Goal: Transaction & Acquisition: Purchase product/service

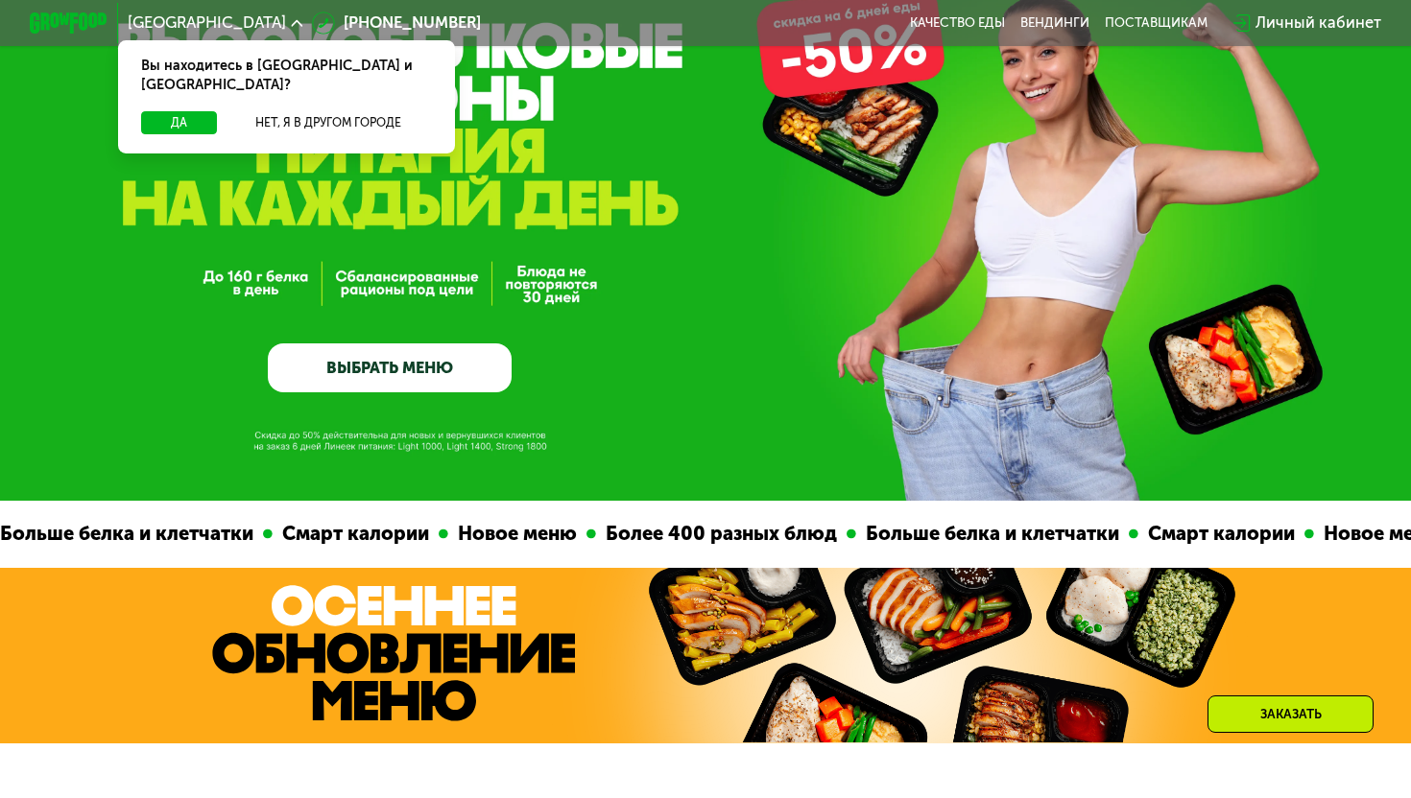
scroll to position [137, 0]
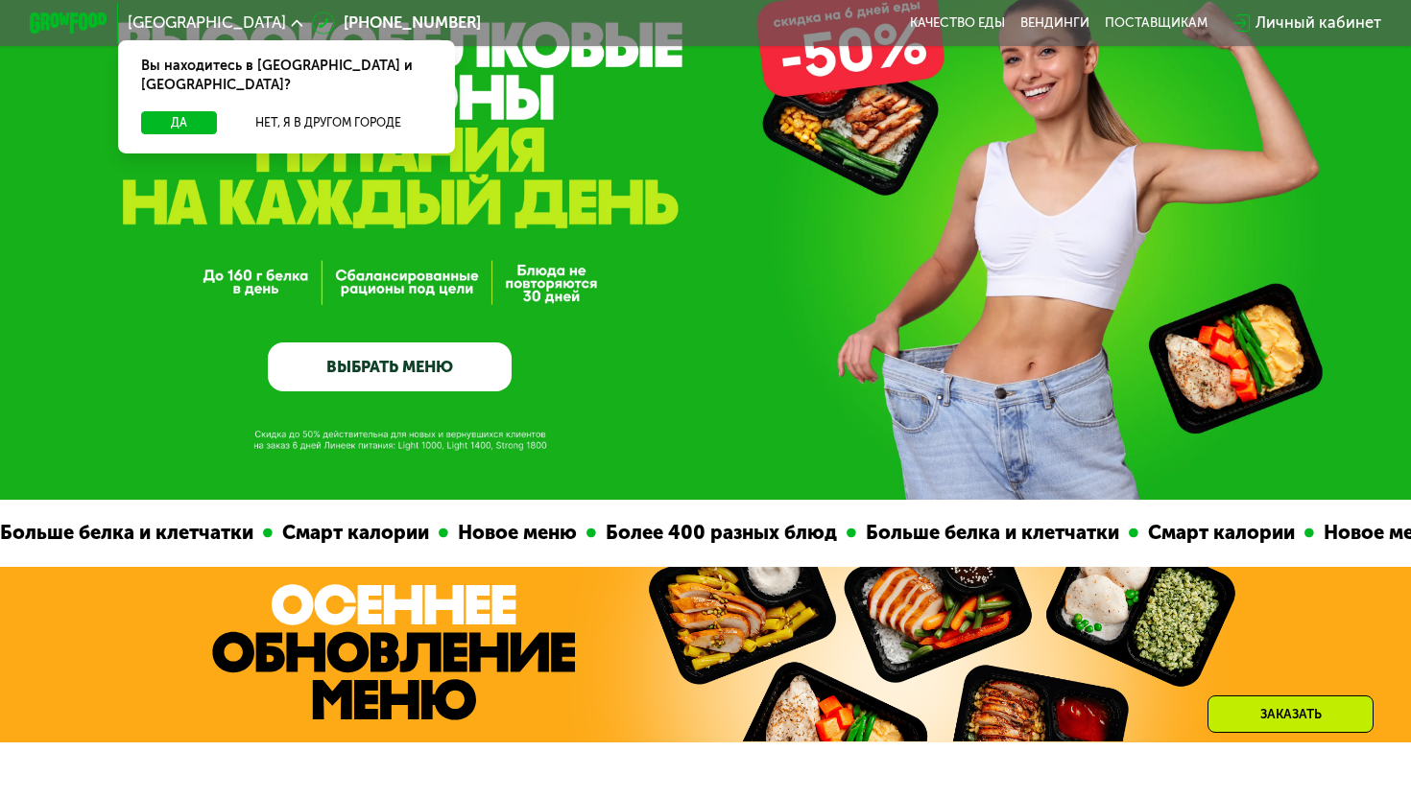
click at [186, 126] on div "Да Нет, я в другом городе" at bounding box center [285, 132] width 345 height 42
drag, startPoint x: 183, startPoint y: 117, endPoint x: 177, endPoint y: 104, distance: 15.0
click at [178, 111] on div "Да Нет, я в другом городе" at bounding box center [285, 132] width 345 height 42
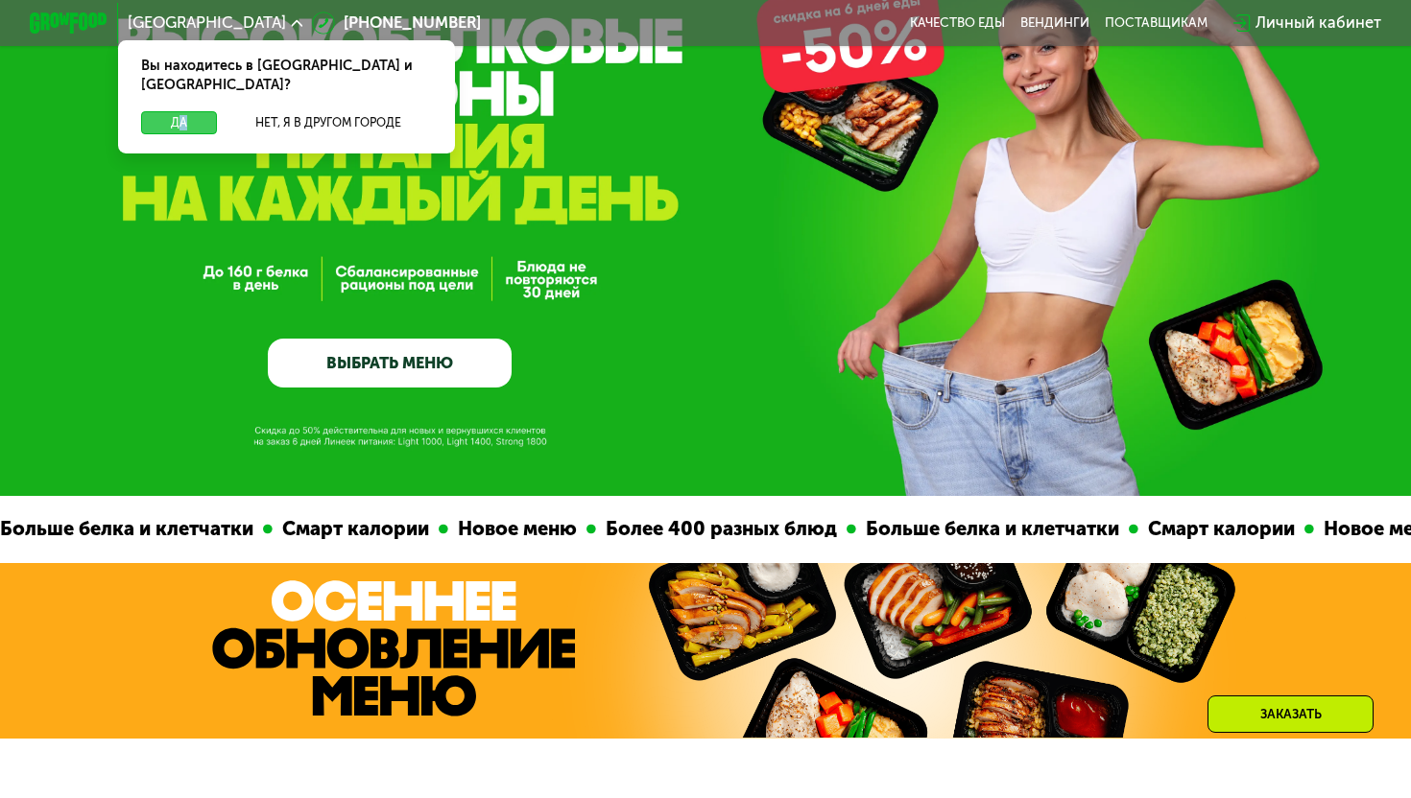
click at [177, 111] on button "Да" at bounding box center [179, 123] width 76 height 24
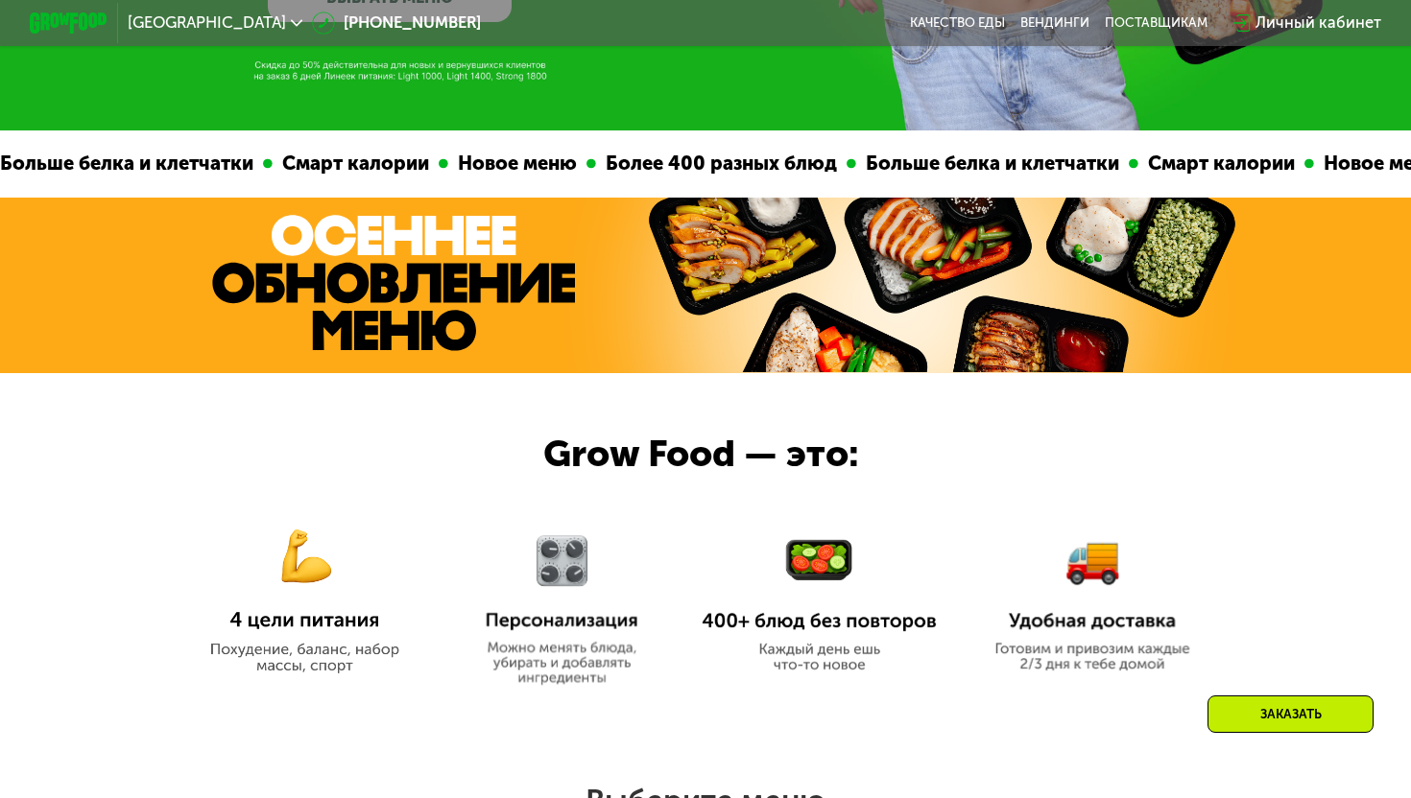
scroll to position [0, 0]
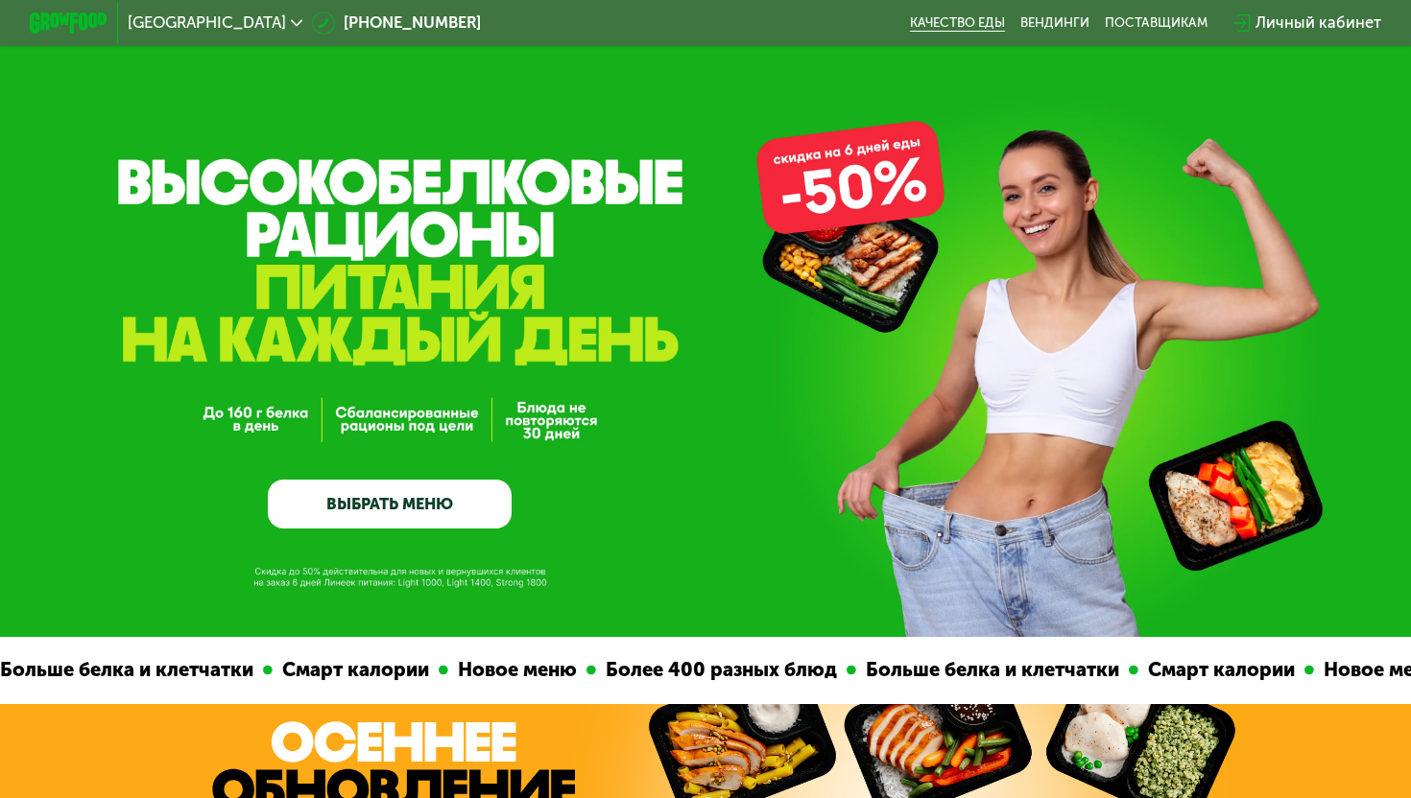
click at [943, 20] on link "Качество еды" at bounding box center [957, 22] width 95 height 15
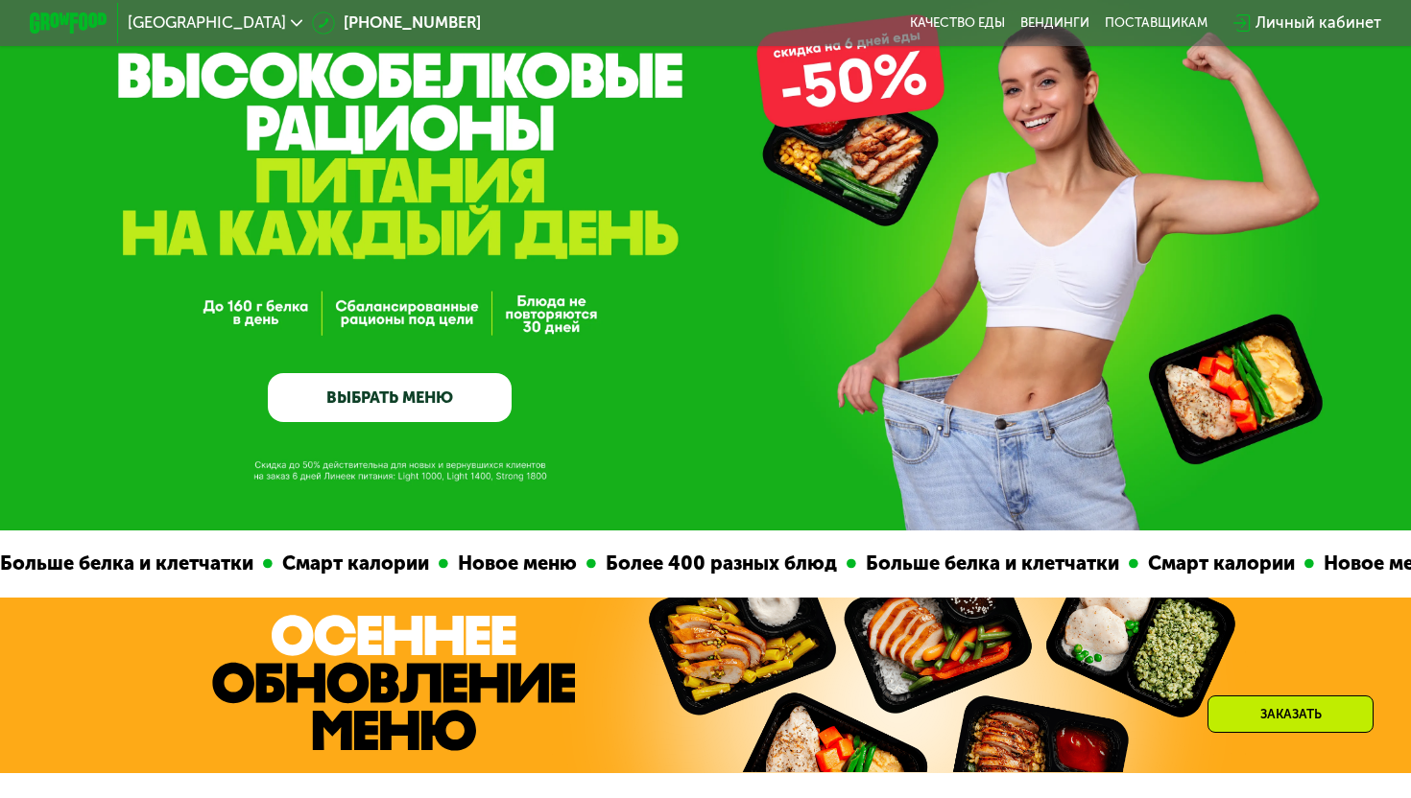
scroll to position [102, 0]
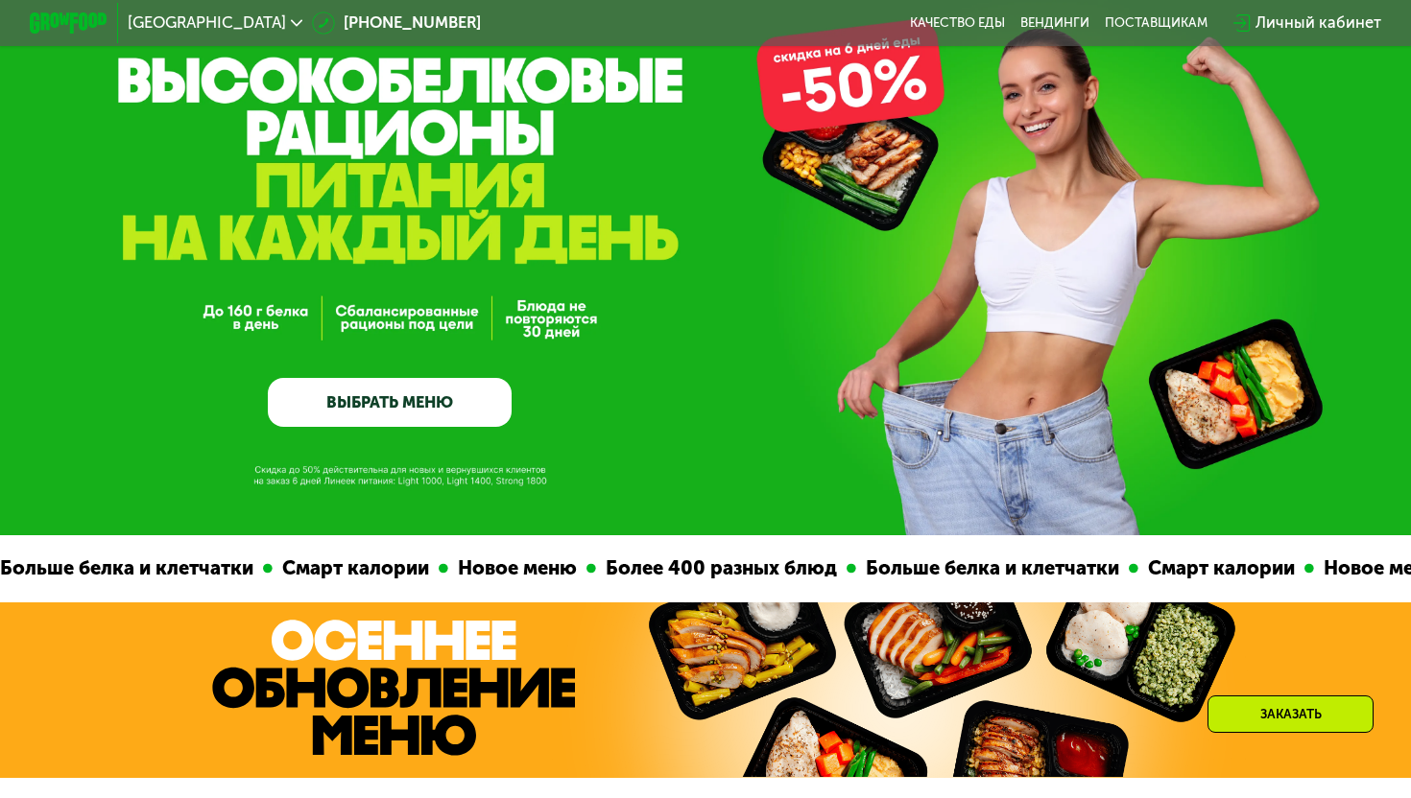
click at [373, 406] on link "ВЫБРАТЬ МЕНЮ" at bounding box center [390, 402] width 244 height 49
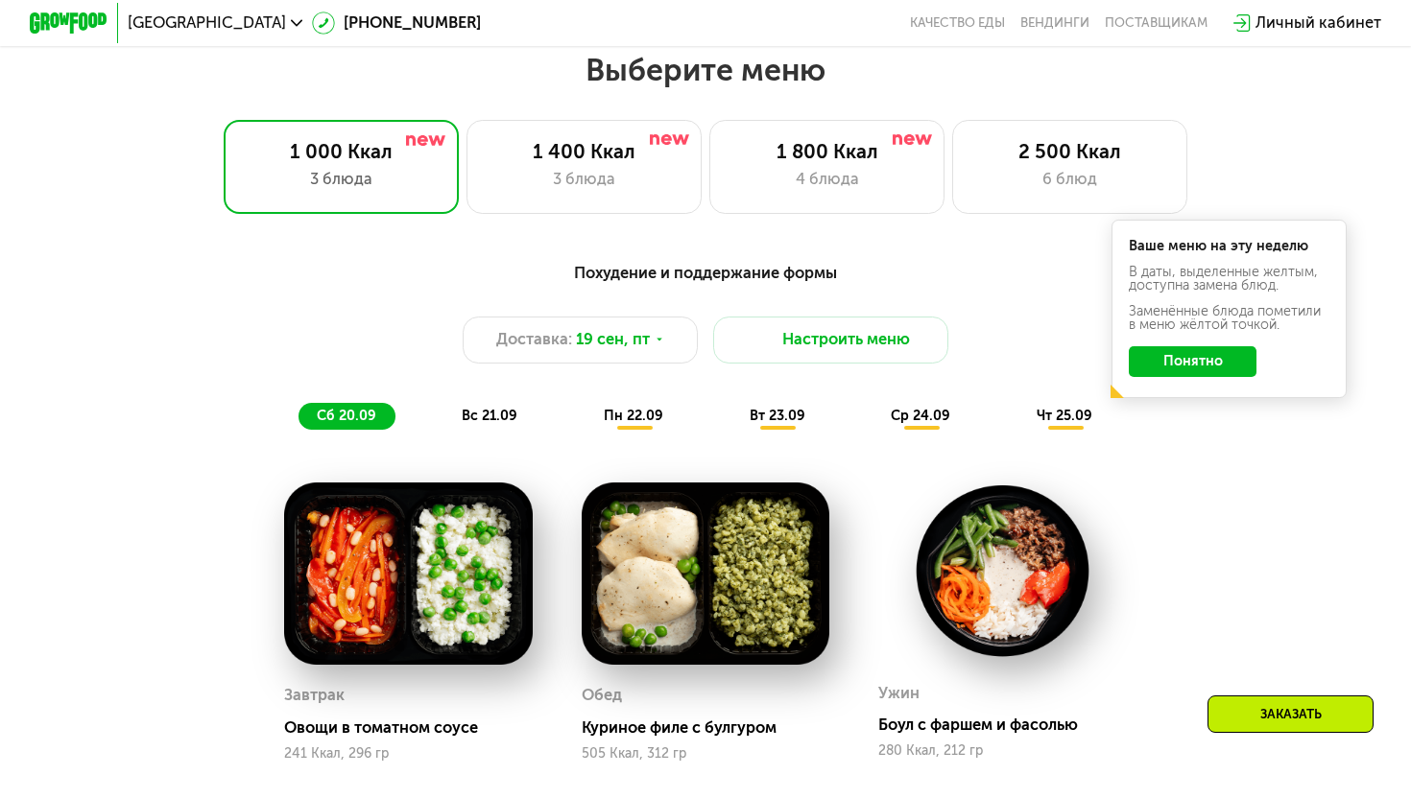
scroll to position [1243, 0]
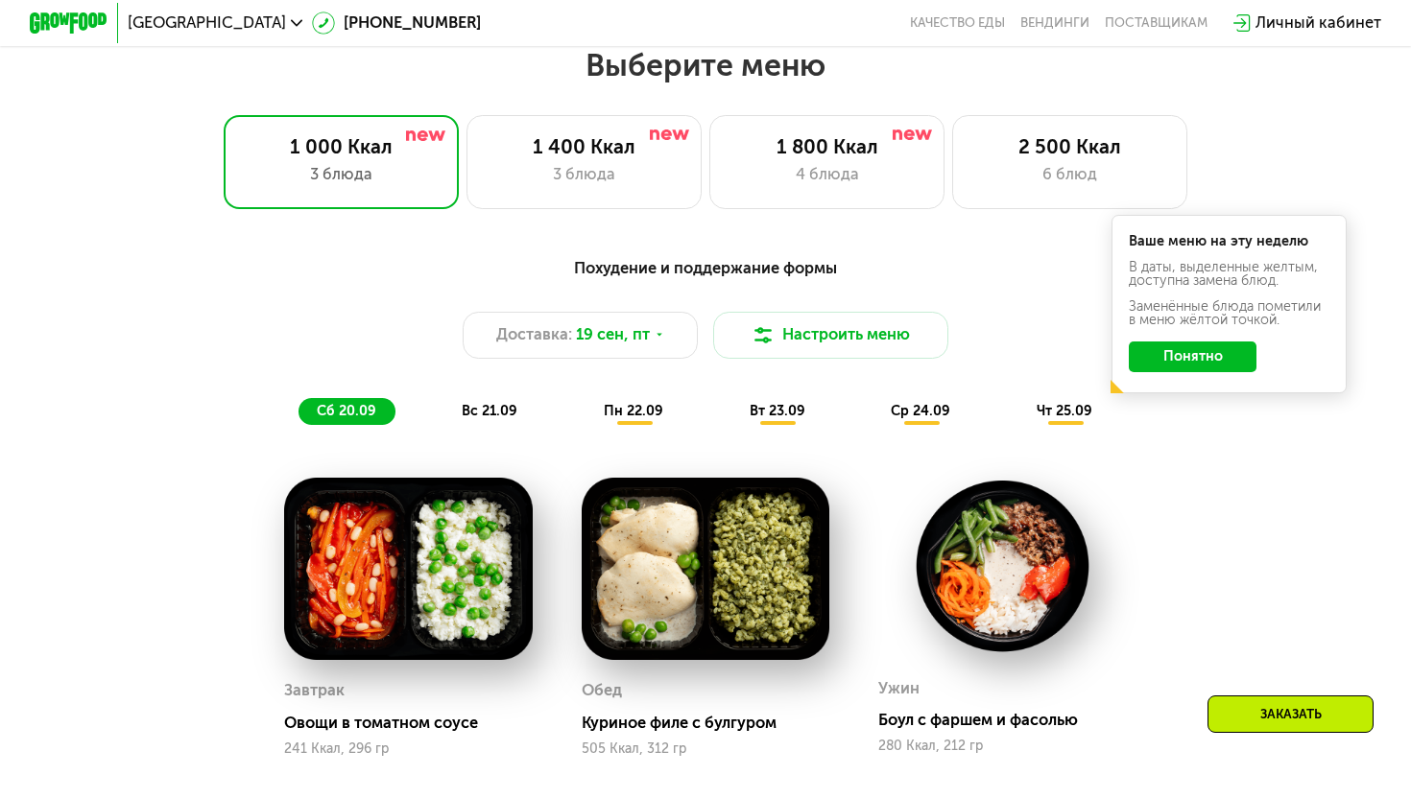
click at [1221, 357] on button "Понятно" at bounding box center [1193, 358] width 128 height 32
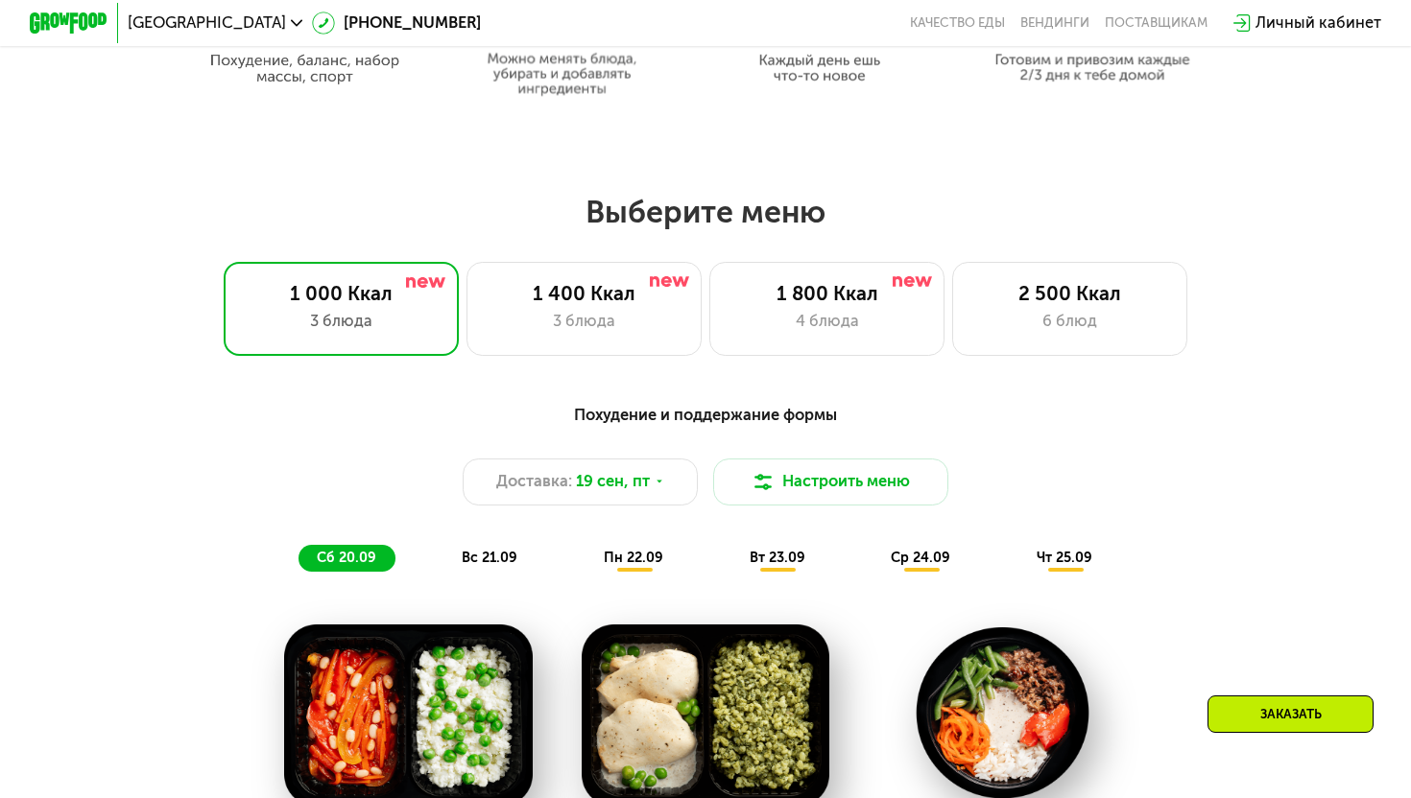
scroll to position [1105, 0]
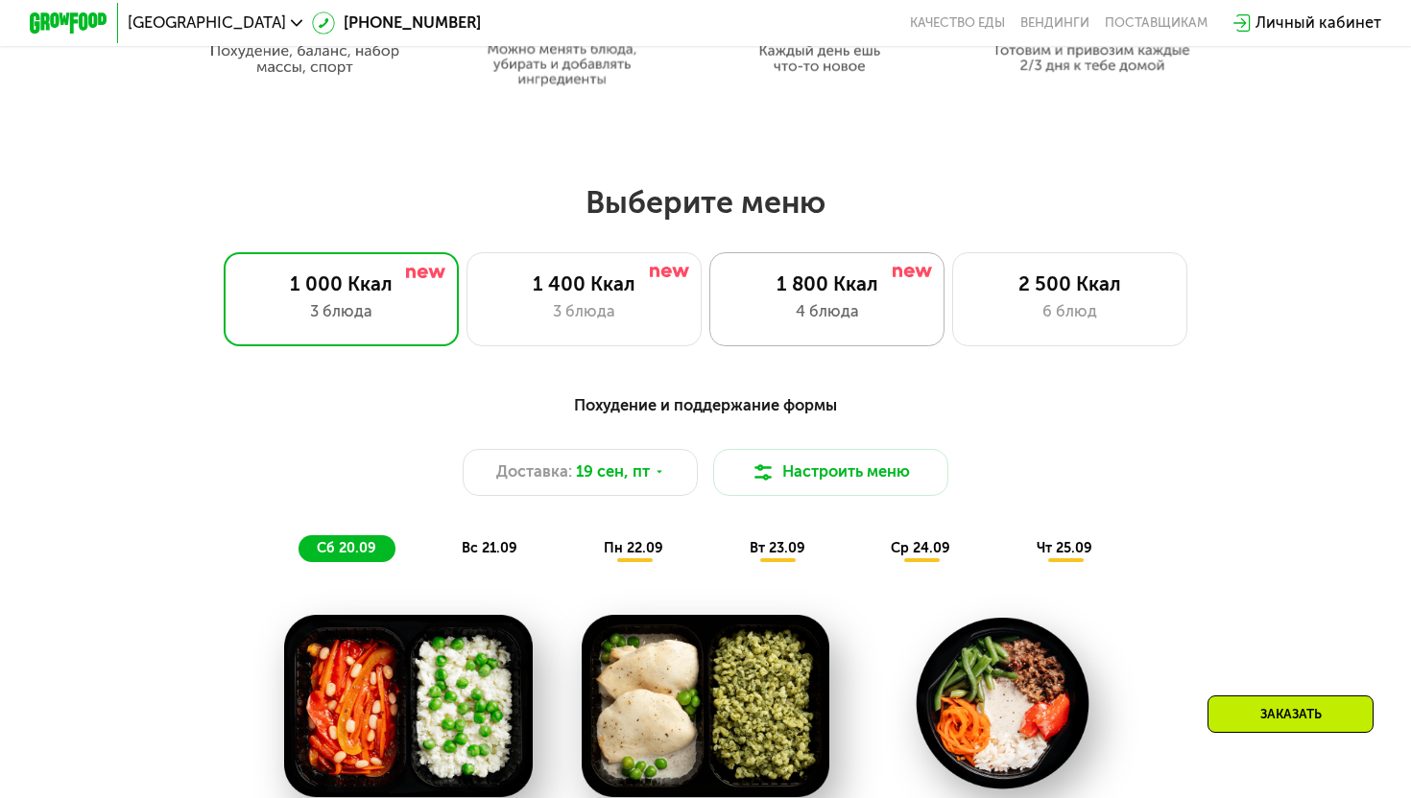
click at [772, 316] on div "4 блюда" at bounding box center [826, 312] width 194 height 24
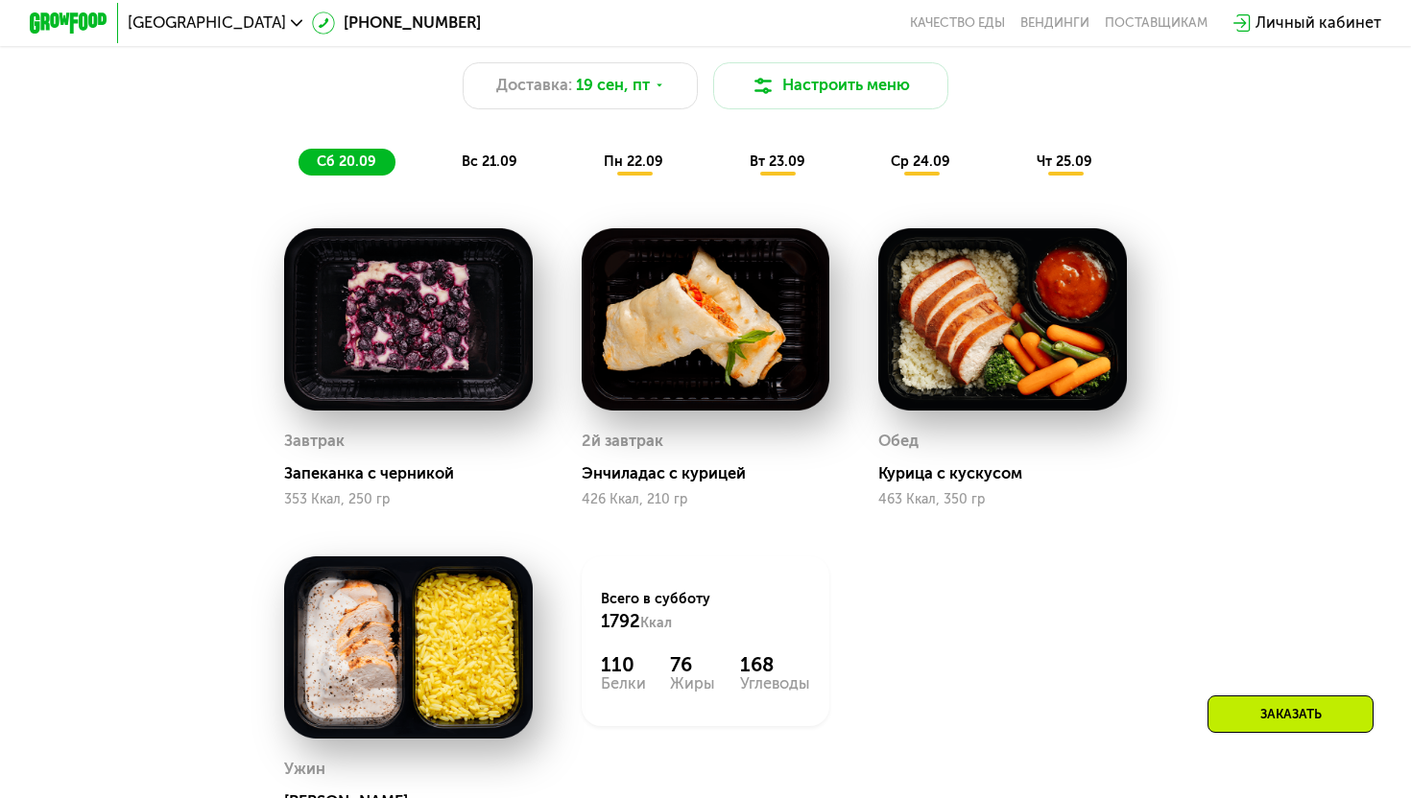
scroll to position [1461, 0]
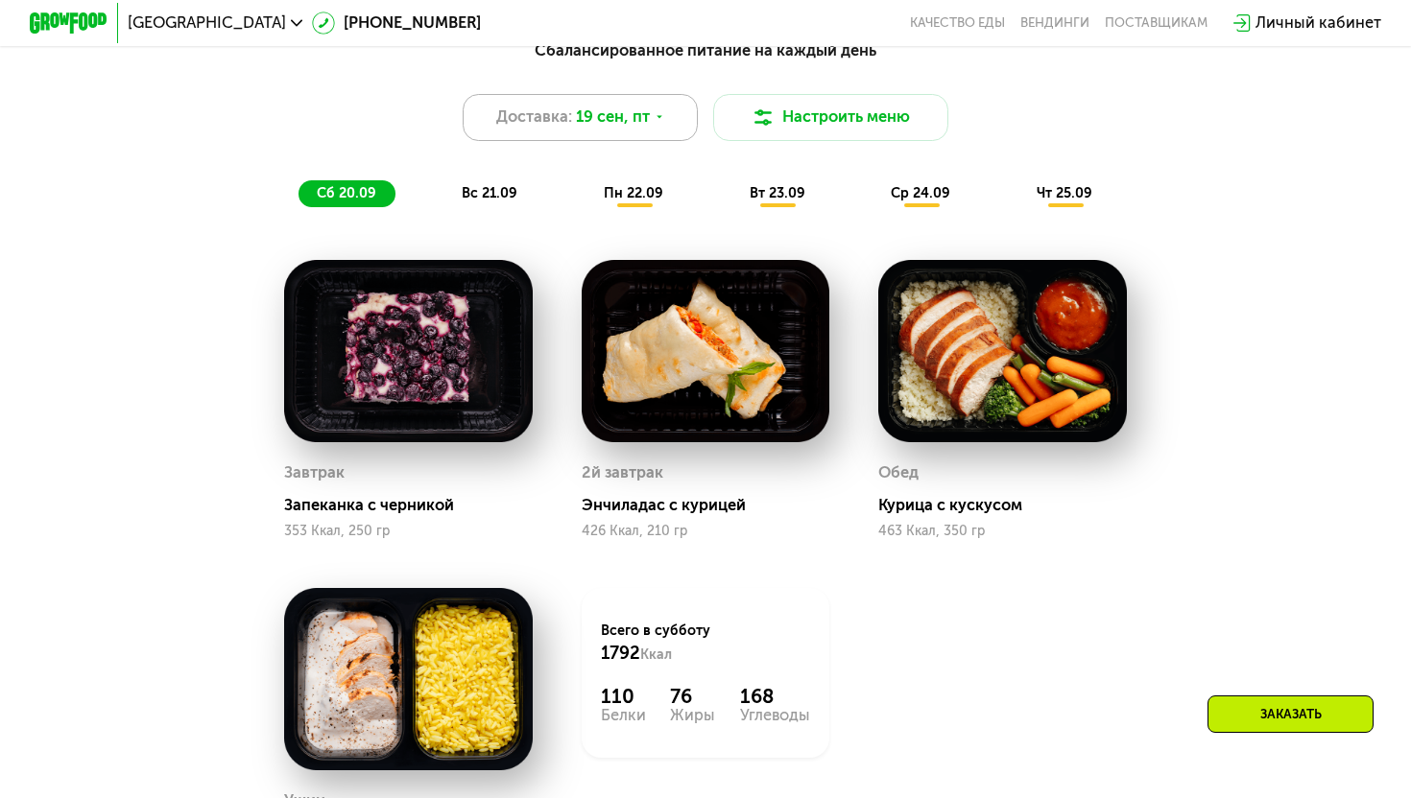
click at [662, 125] on div "Доставка: 19 сен, пт" at bounding box center [580, 117] width 235 height 47
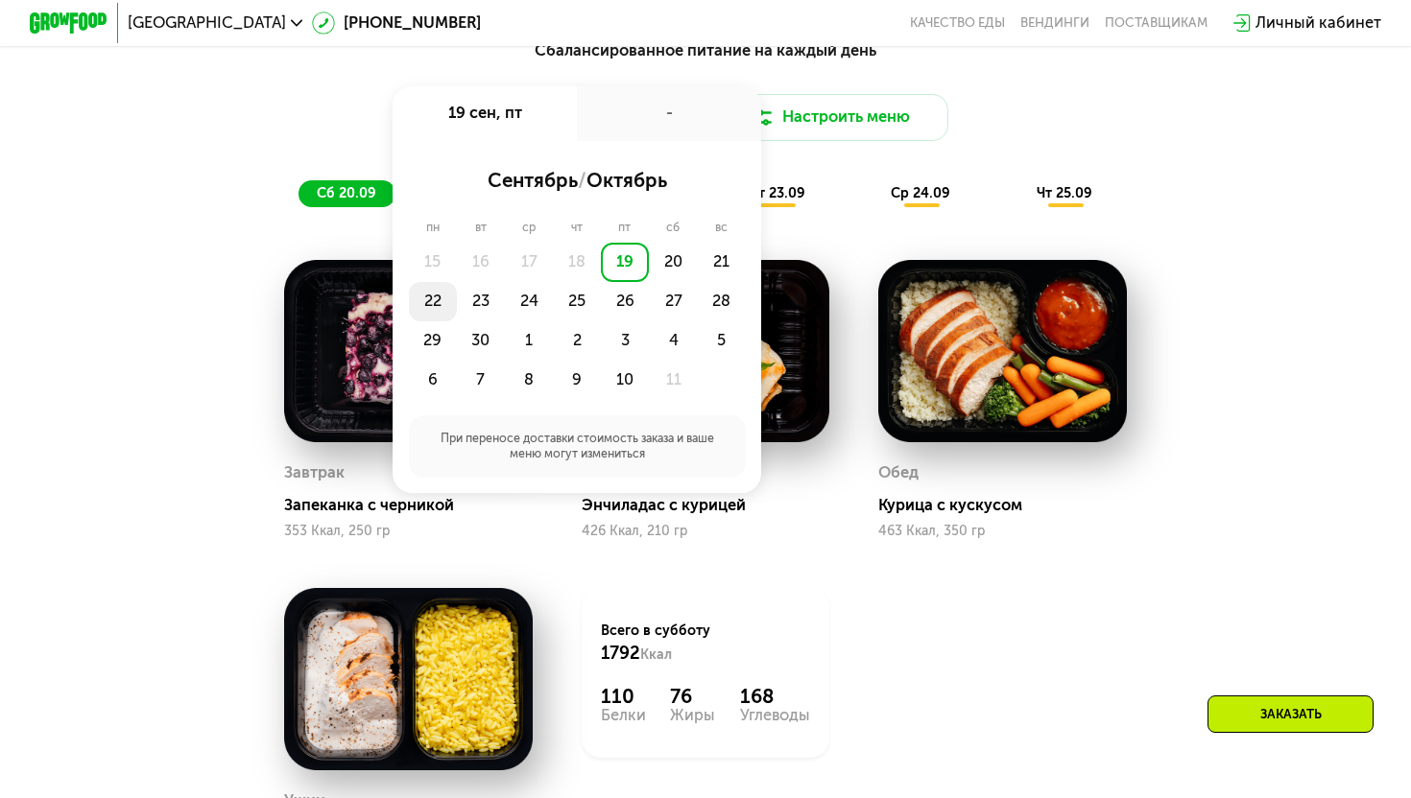
click at [440, 298] on div "22" at bounding box center [433, 301] width 48 height 39
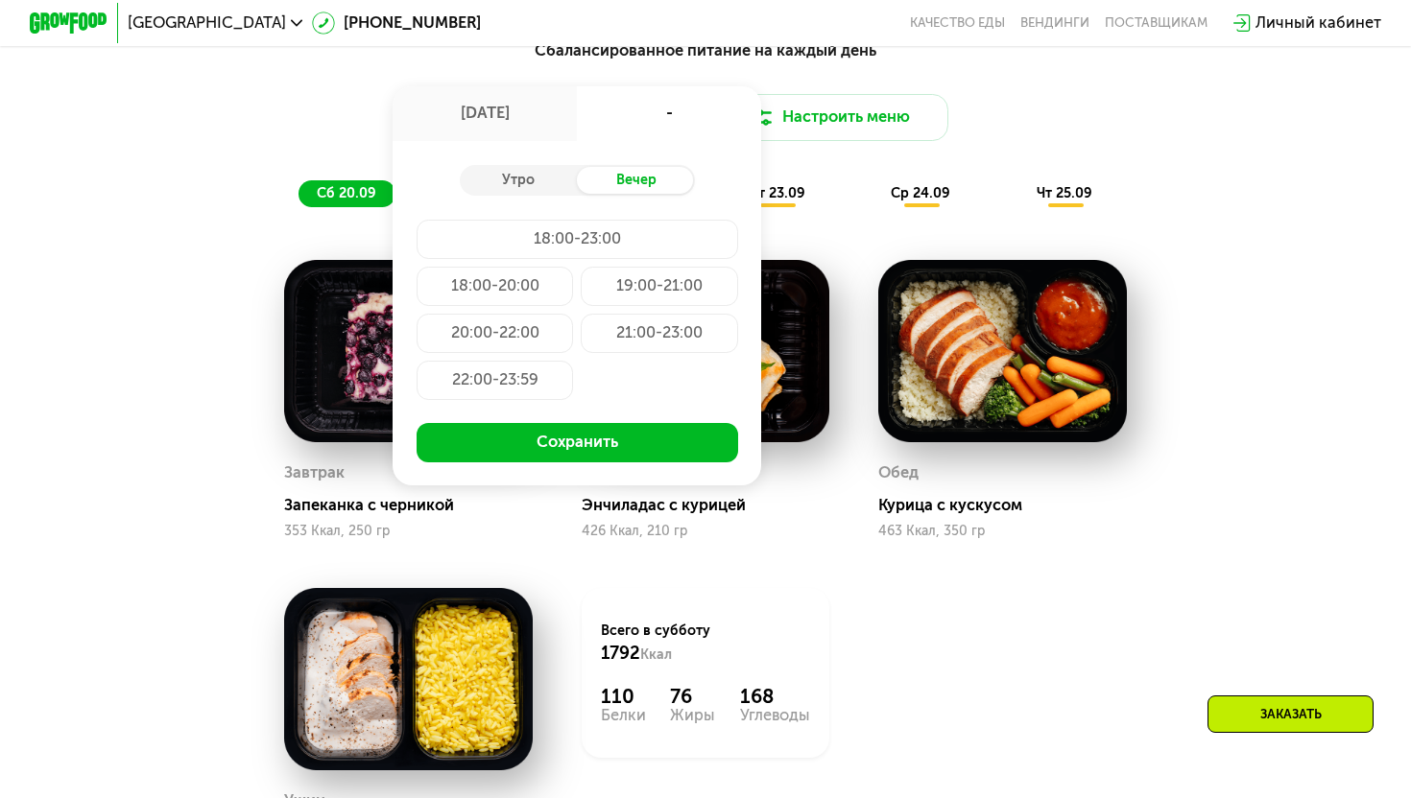
click at [663, 327] on div "21:00-23:00" at bounding box center [659, 333] width 156 height 39
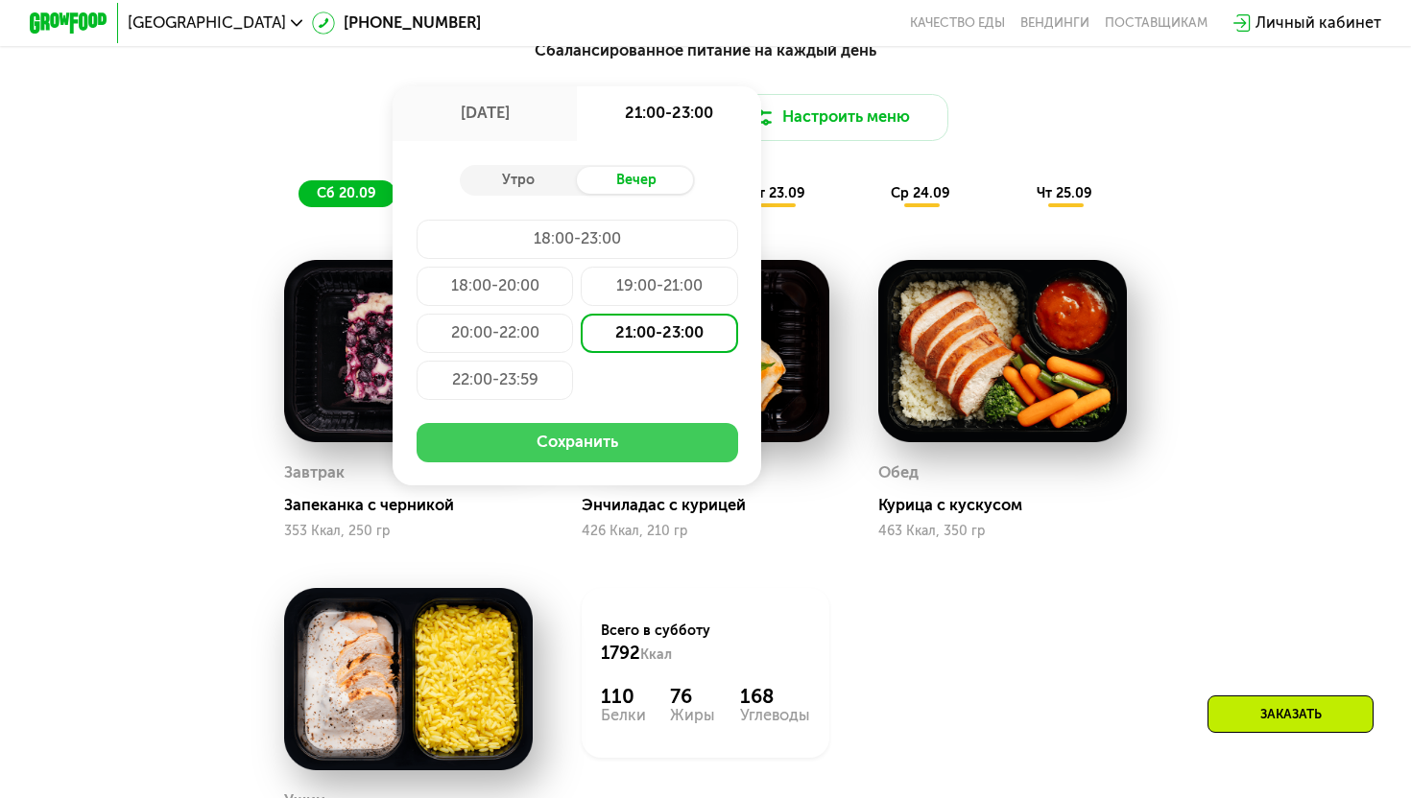
drag, startPoint x: 584, startPoint y: 439, endPoint x: 569, endPoint y: 436, distance: 15.6
click at [569, 436] on button "Сохранить" at bounding box center [576, 442] width 321 height 39
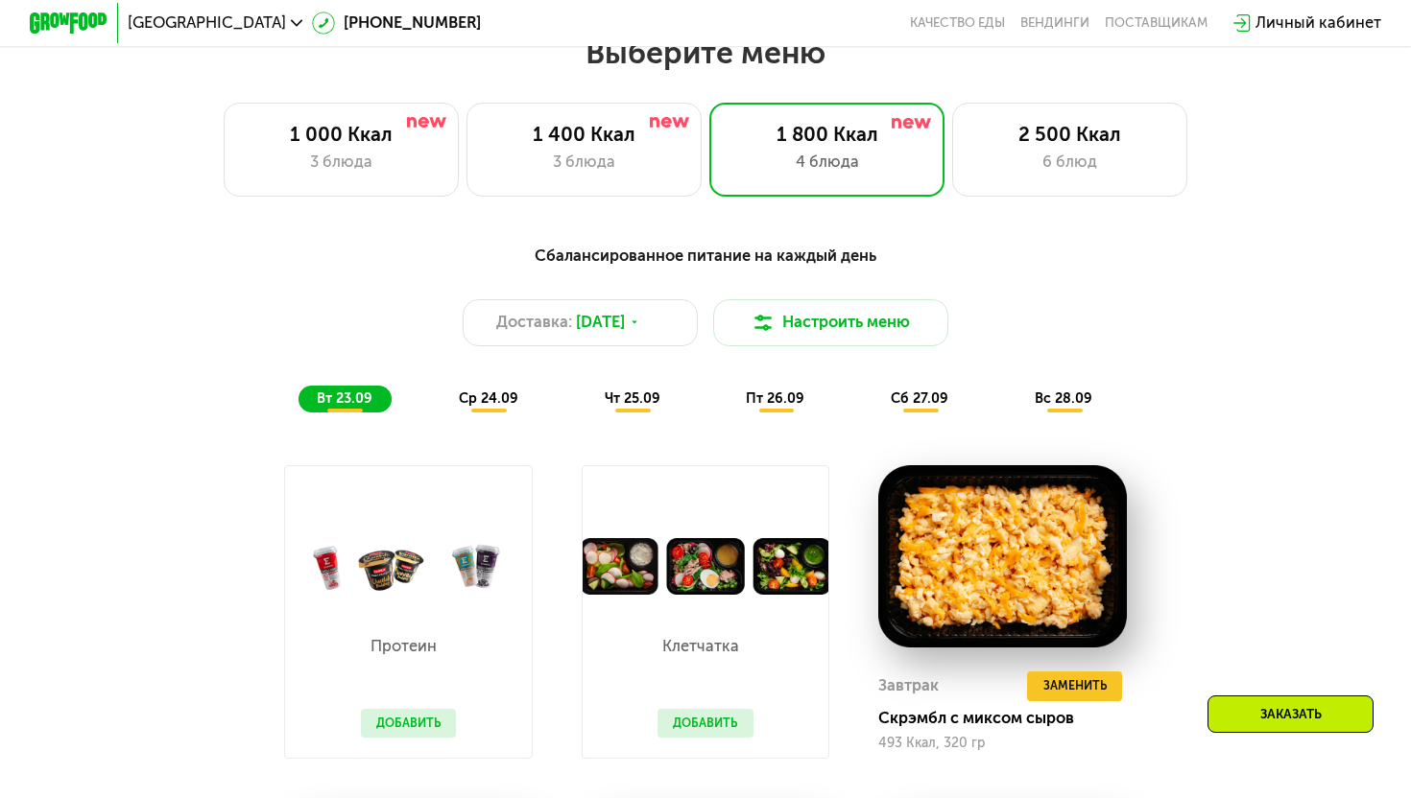
scroll to position [1254, 0]
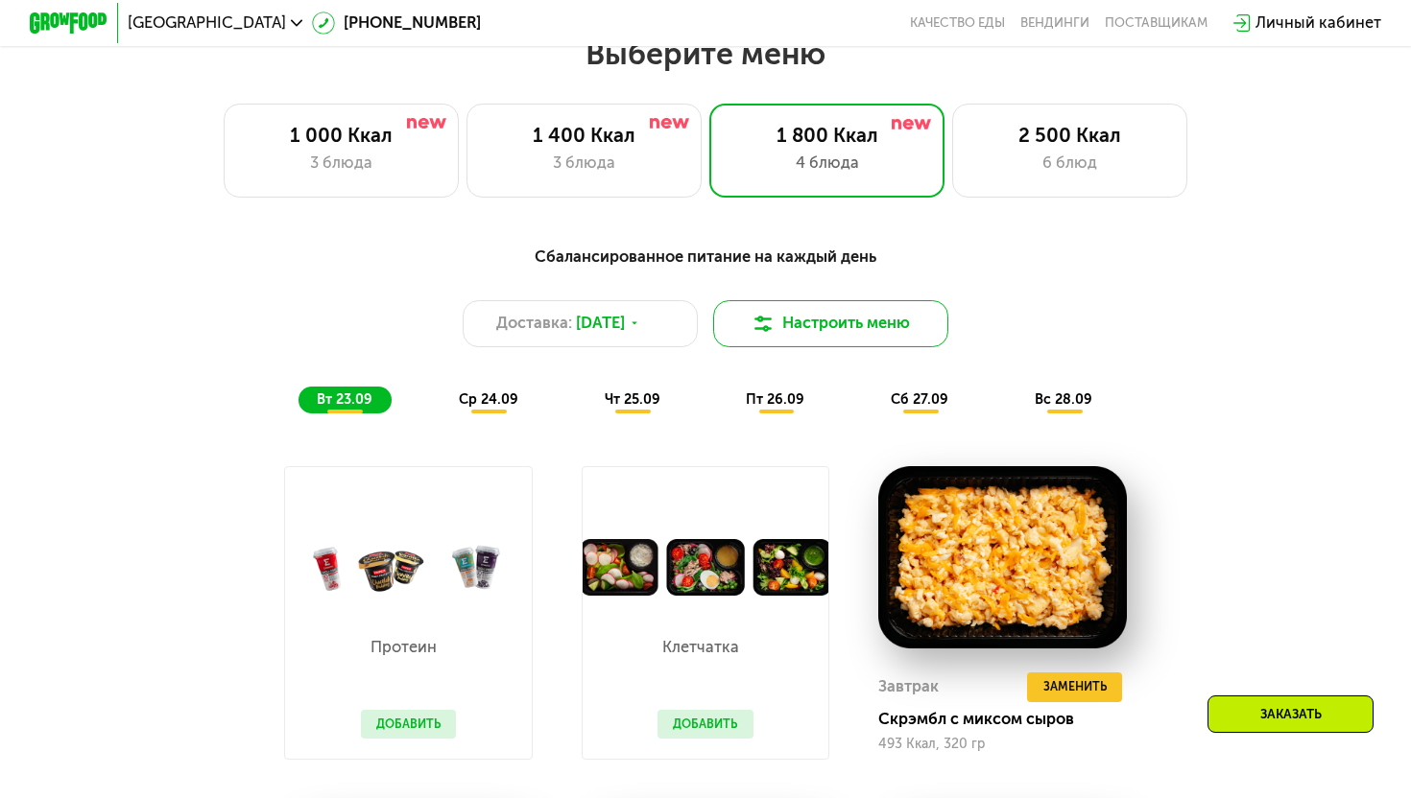
click at [790, 339] on button "Настроить меню" at bounding box center [830, 323] width 235 height 47
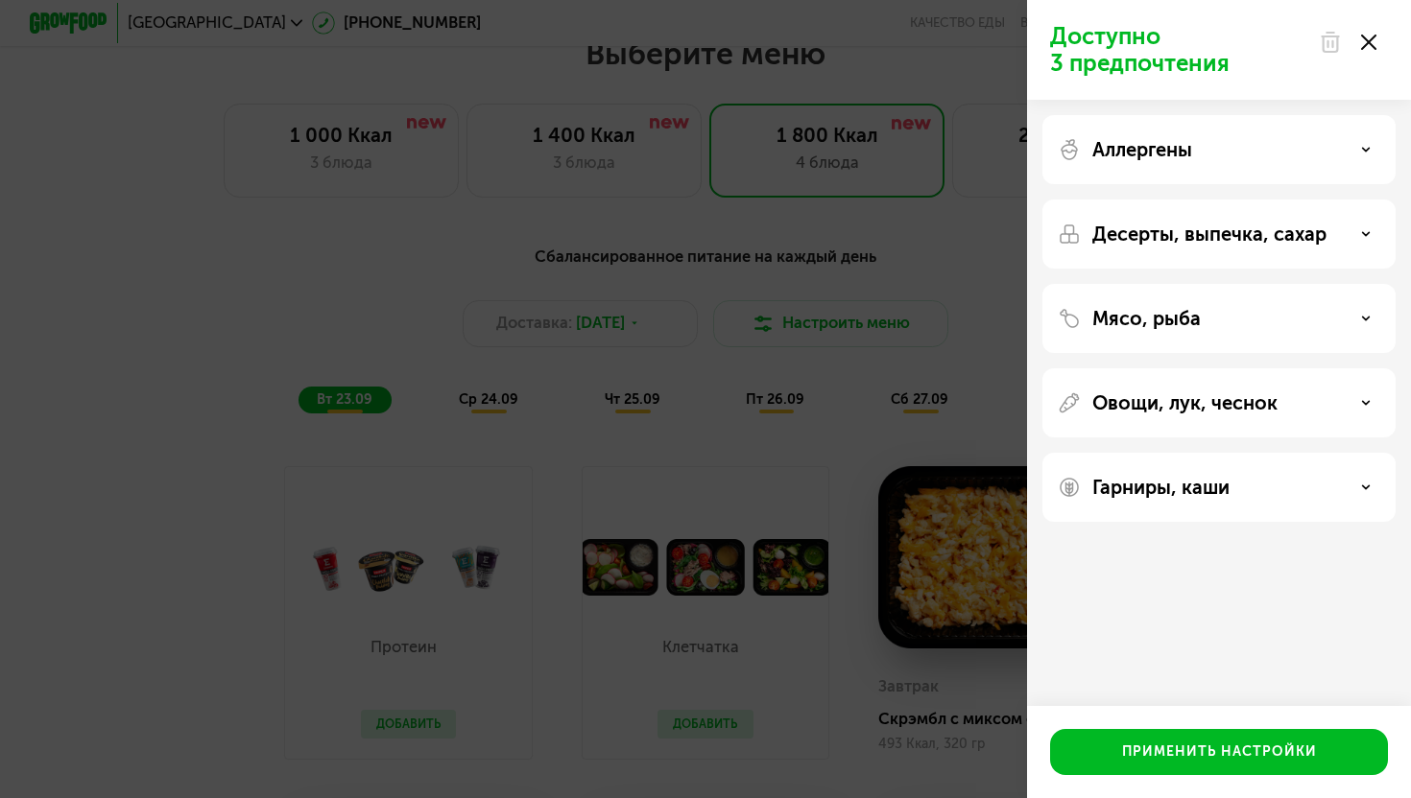
click at [1378, 38] on div at bounding box center [1347, 42] width 81 height 38
click at [1363, 47] on use at bounding box center [1368, 42] width 15 height 15
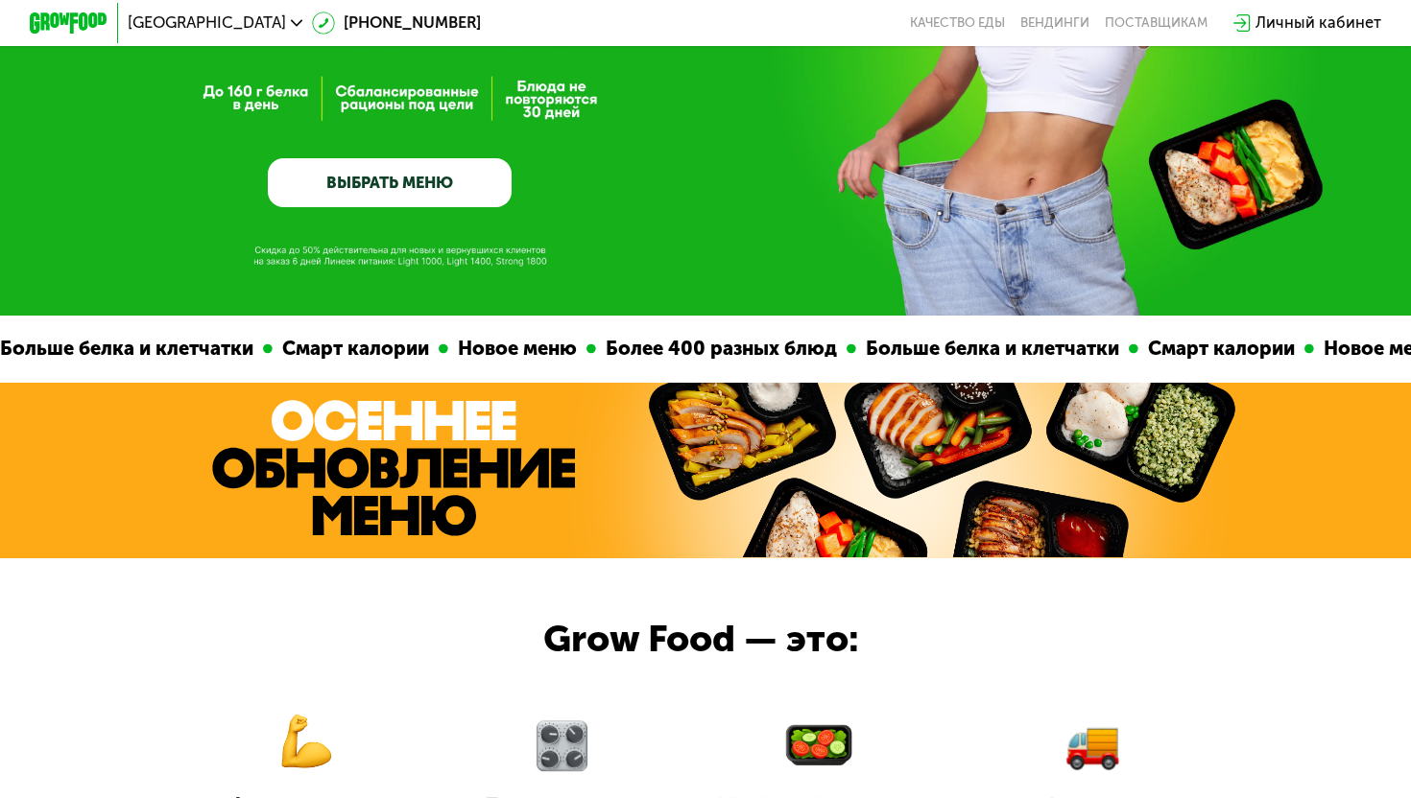
scroll to position [0, 0]
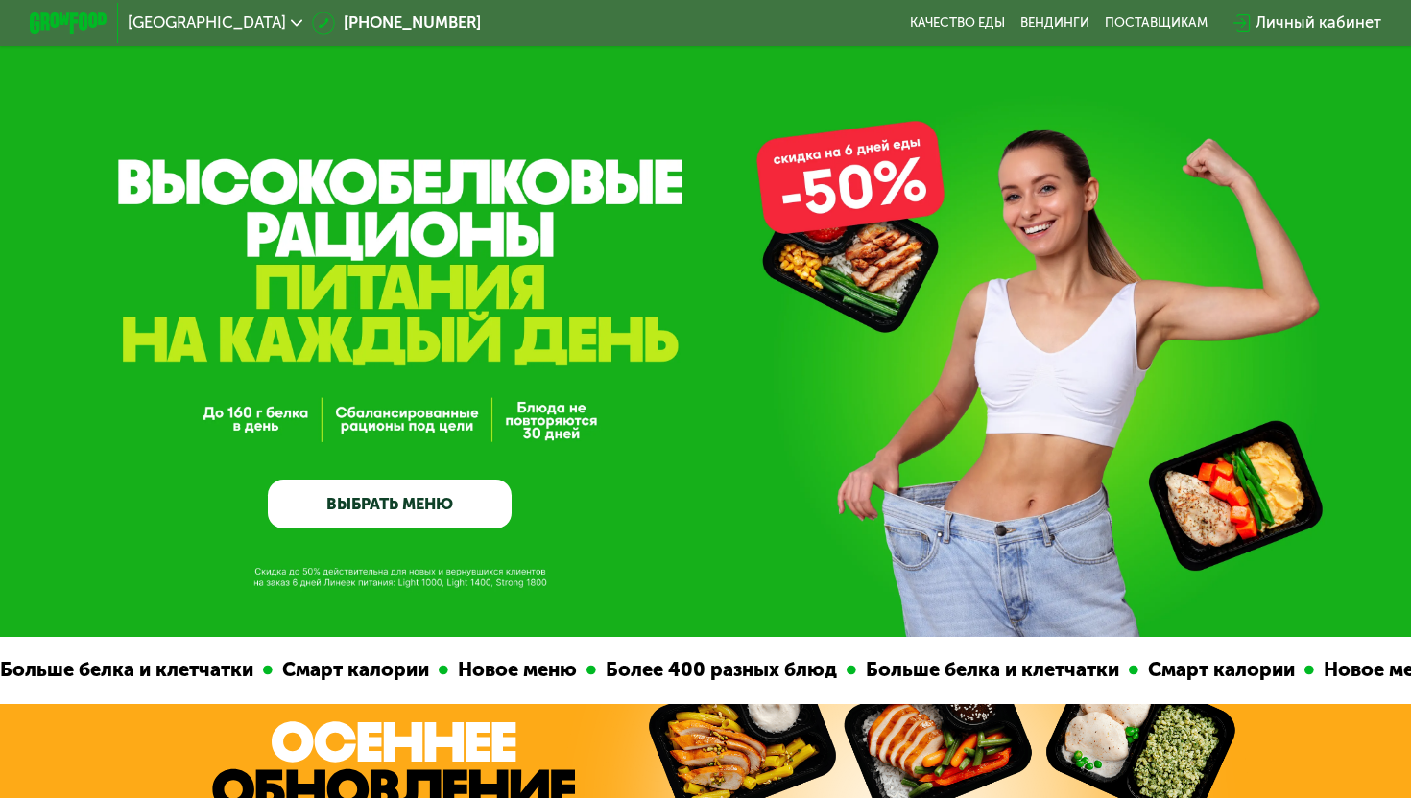
click at [390, 497] on link "ВЫБРАТЬ МЕНЮ" at bounding box center [390, 504] width 244 height 49
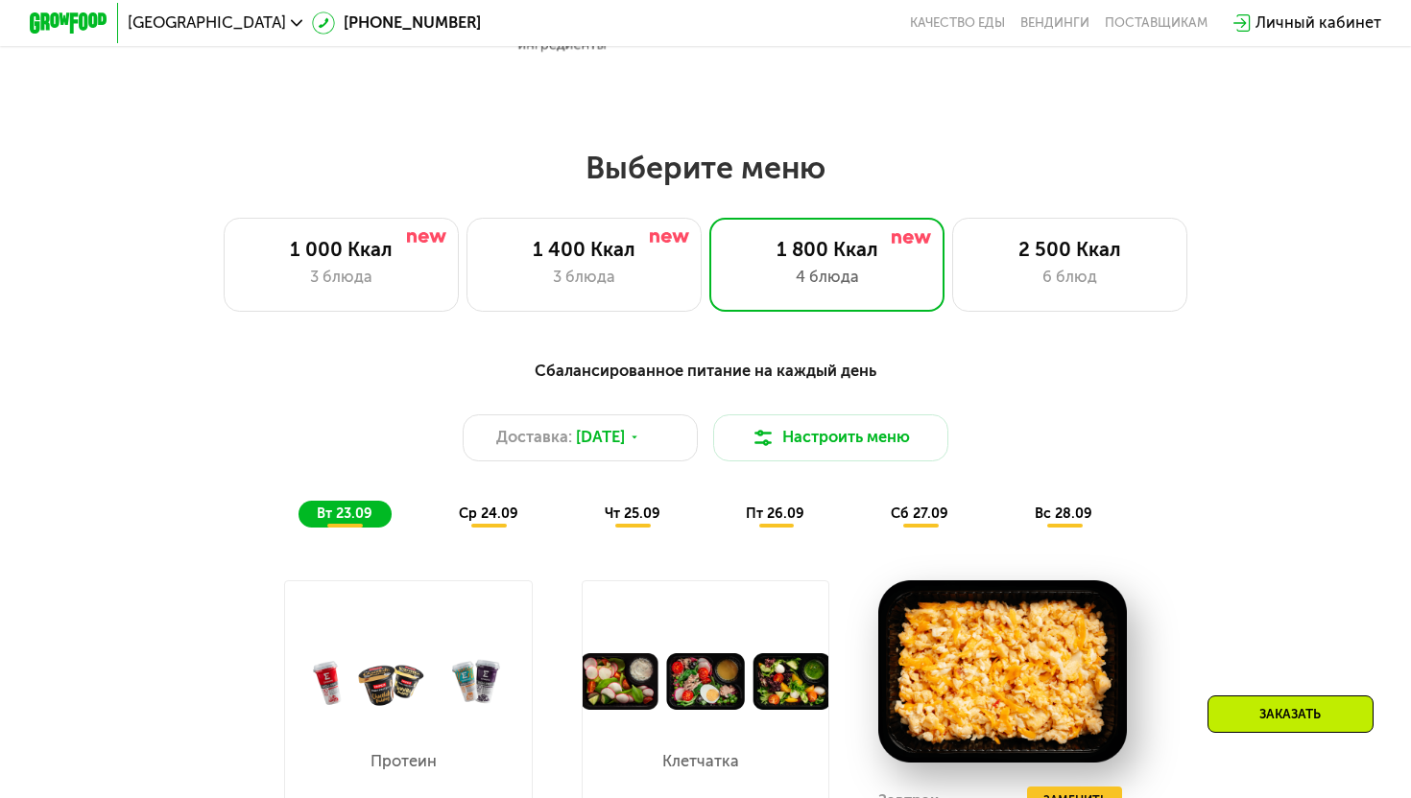
scroll to position [1243, 0]
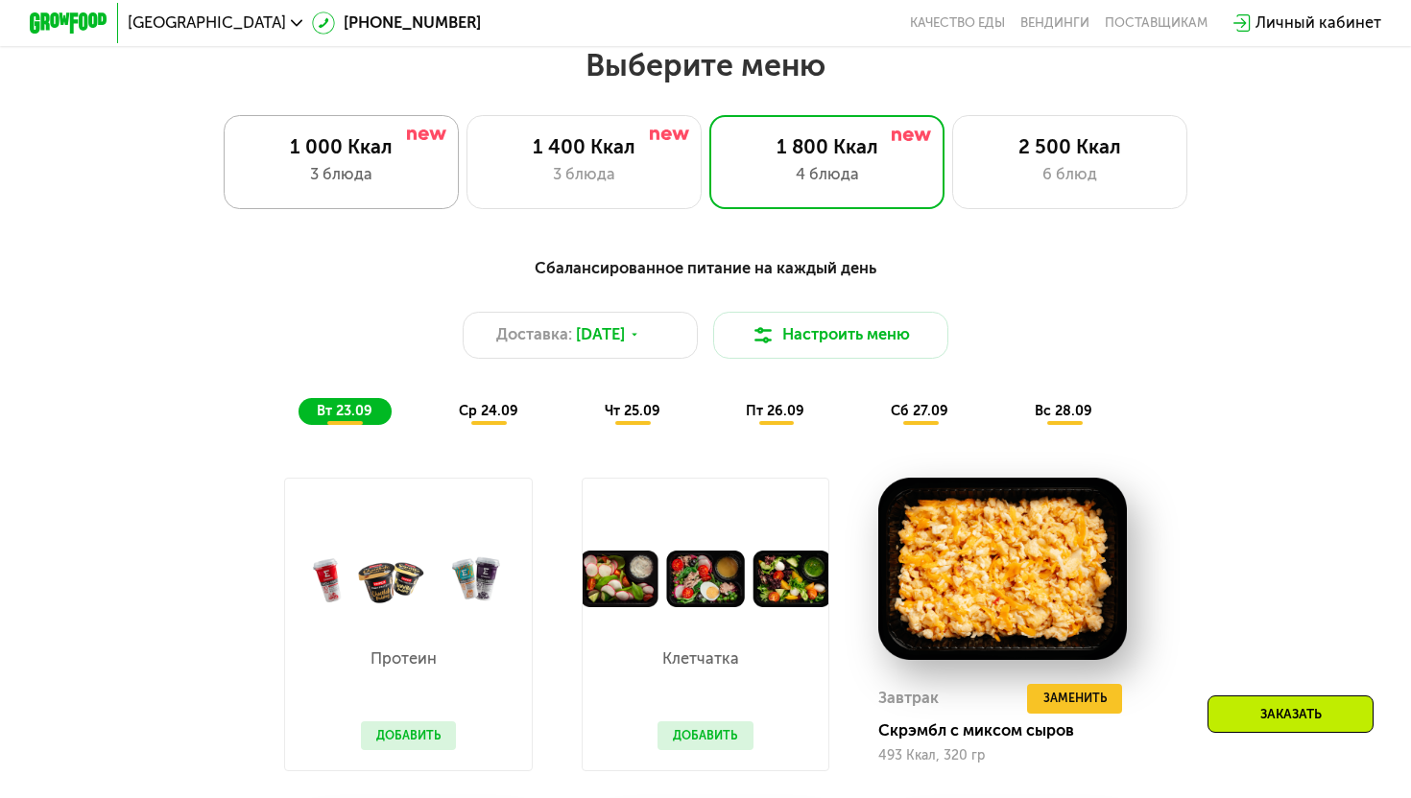
click at [340, 149] on div "1 000 Ккал" at bounding box center [341, 147] width 194 height 24
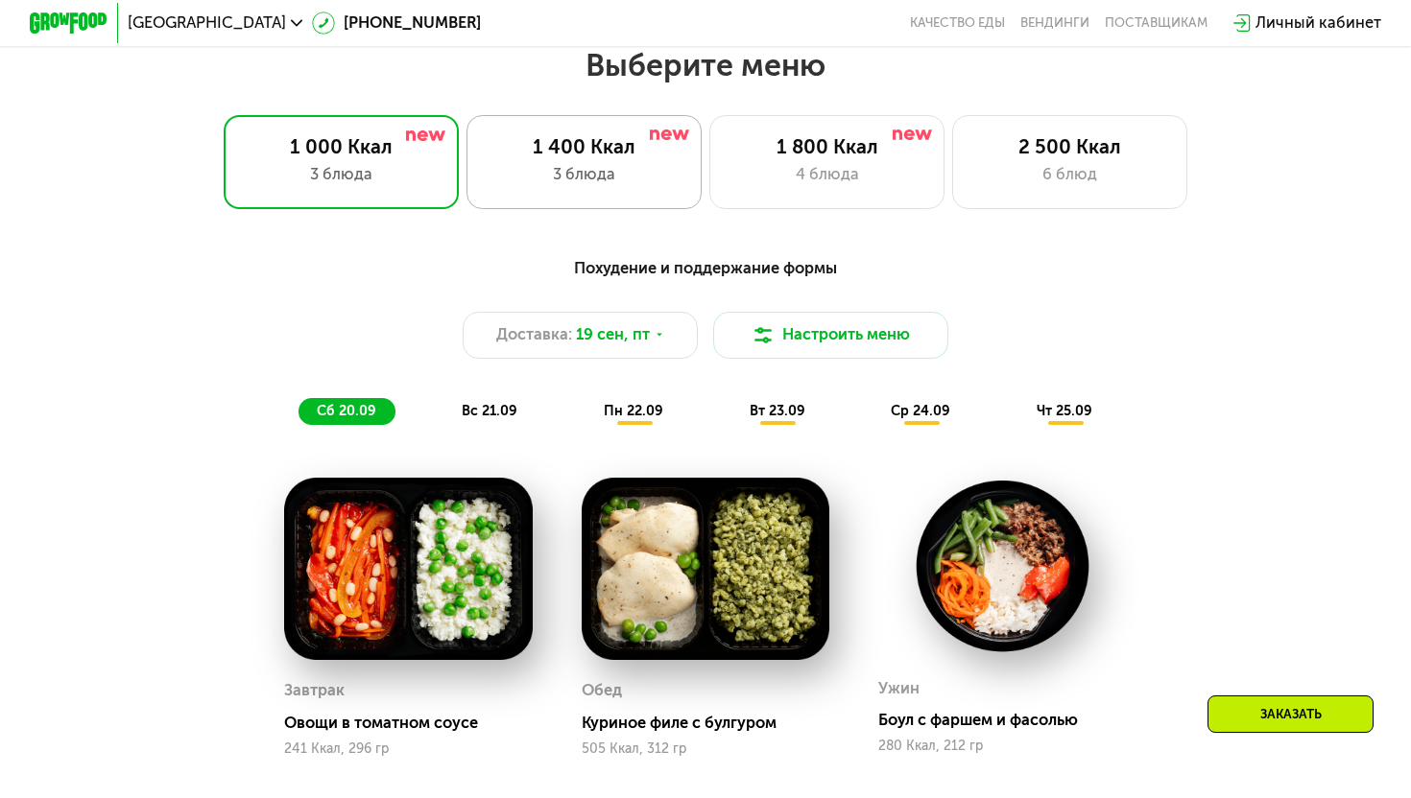
click at [606, 175] on div "3 блюда" at bounding box center [584, 175] width 194 height 24
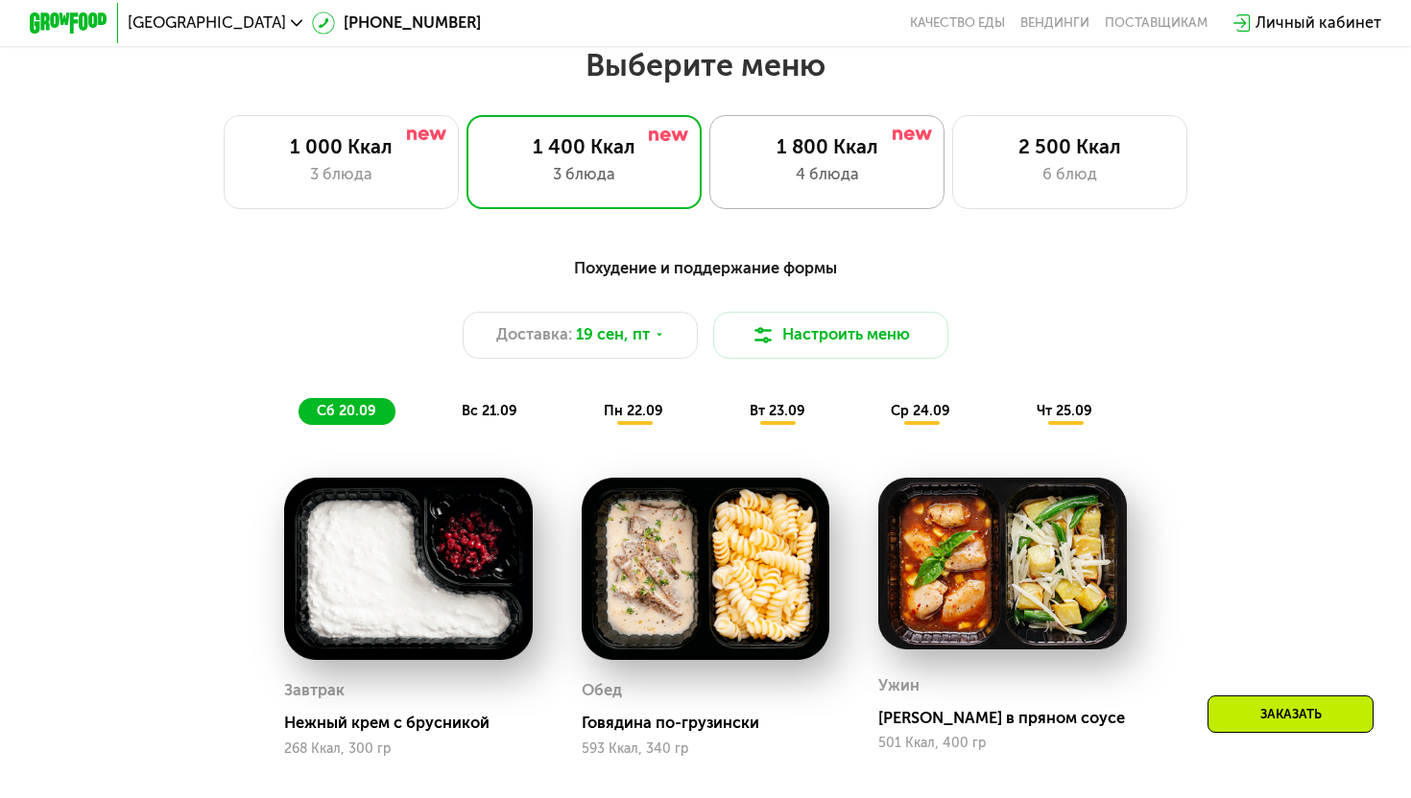
click at [794, 160] on div "1 800 Ккал 4 блюда" at bounding box center [826, 162] width 235 height 94
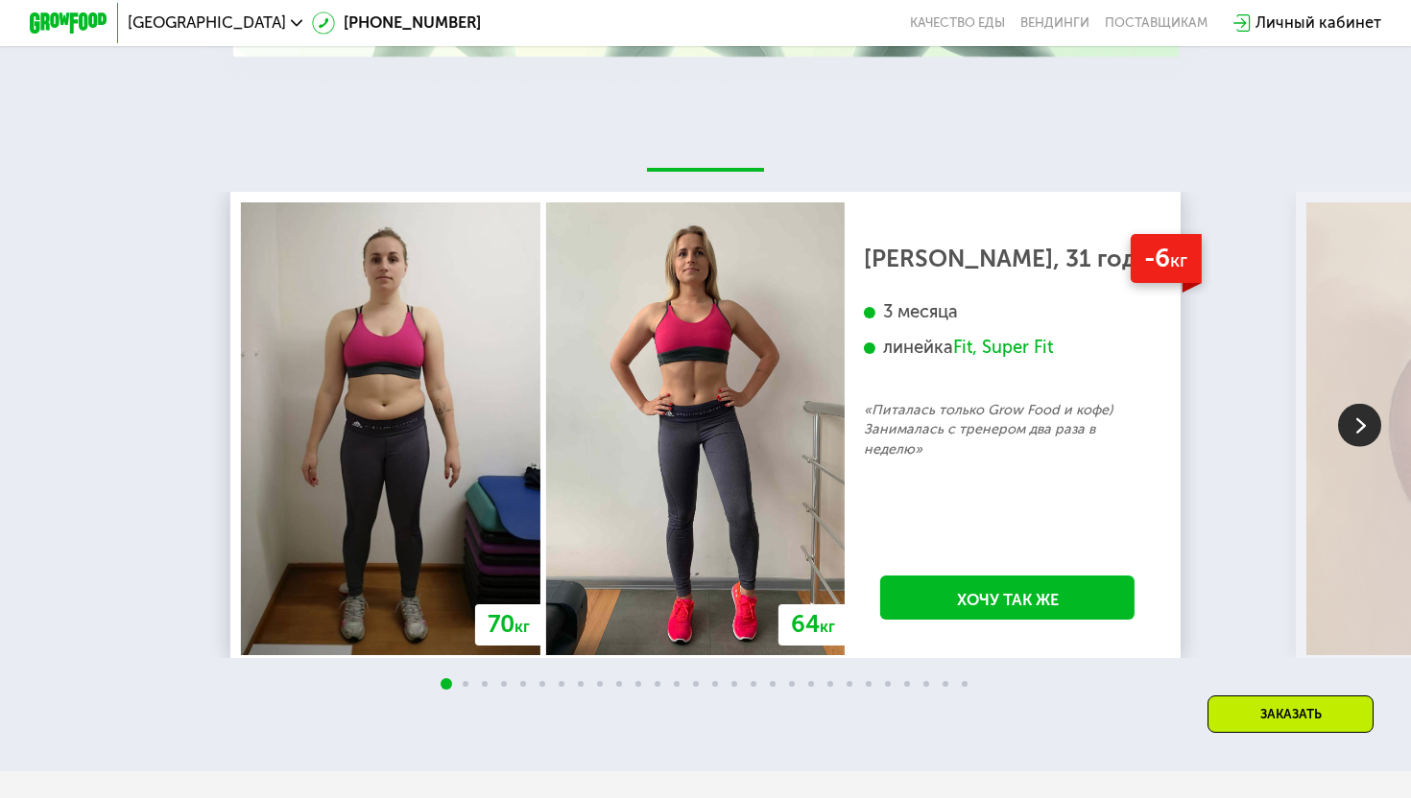
scroll to position [3723, 0]
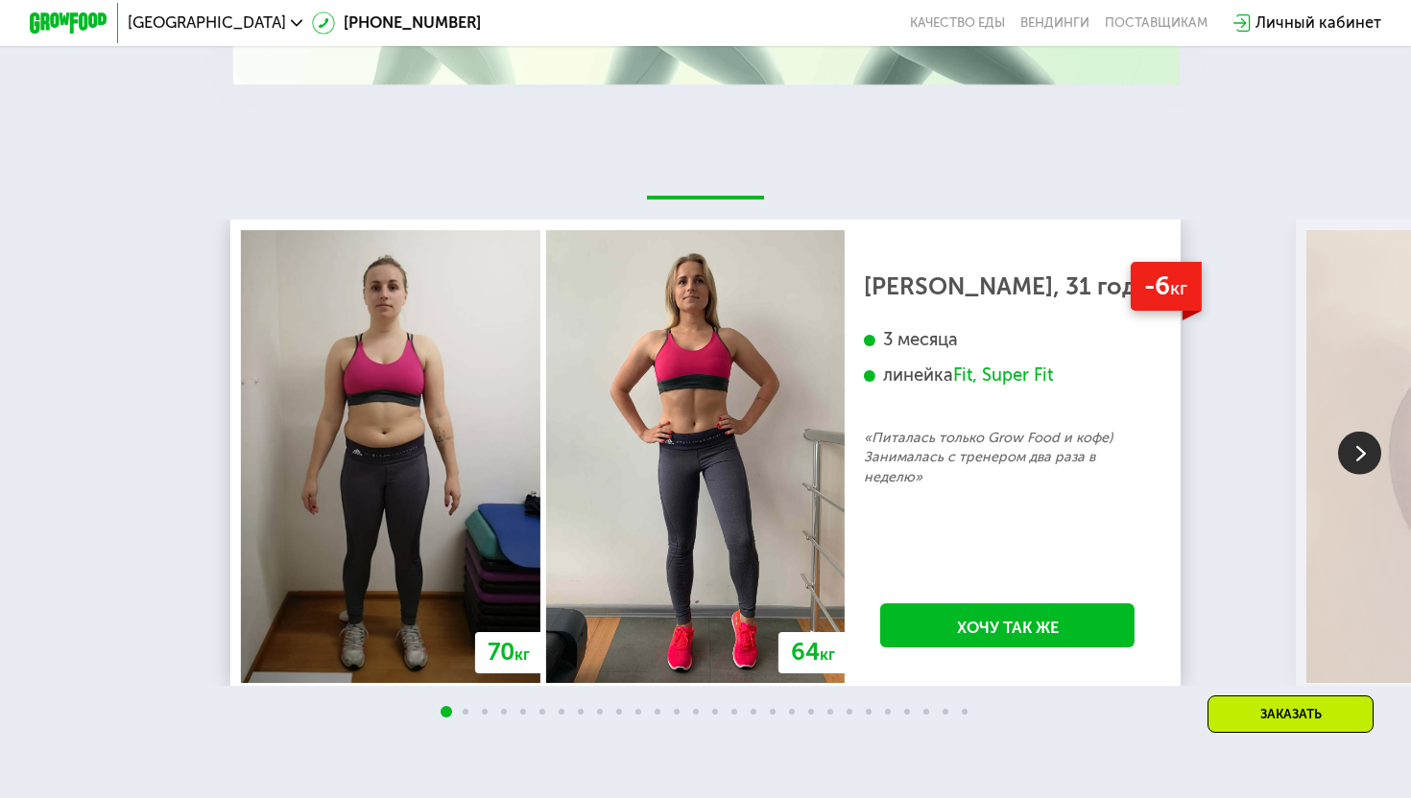
click at [1379, 432] on img at bounding box center [1359, 452] width 43 height 43
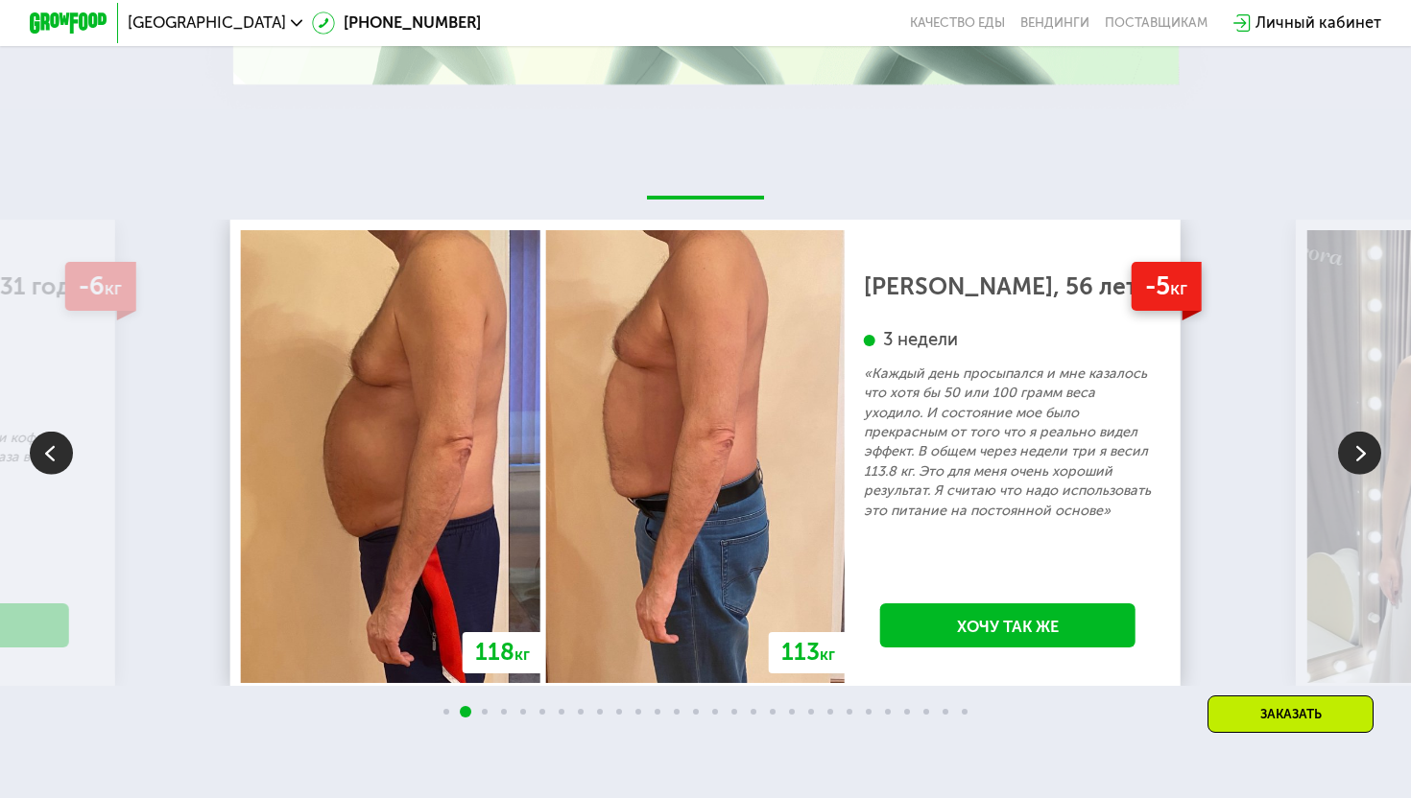
click at [1379, 432] on img at bounding box center [1359, 452] width 43 height 43
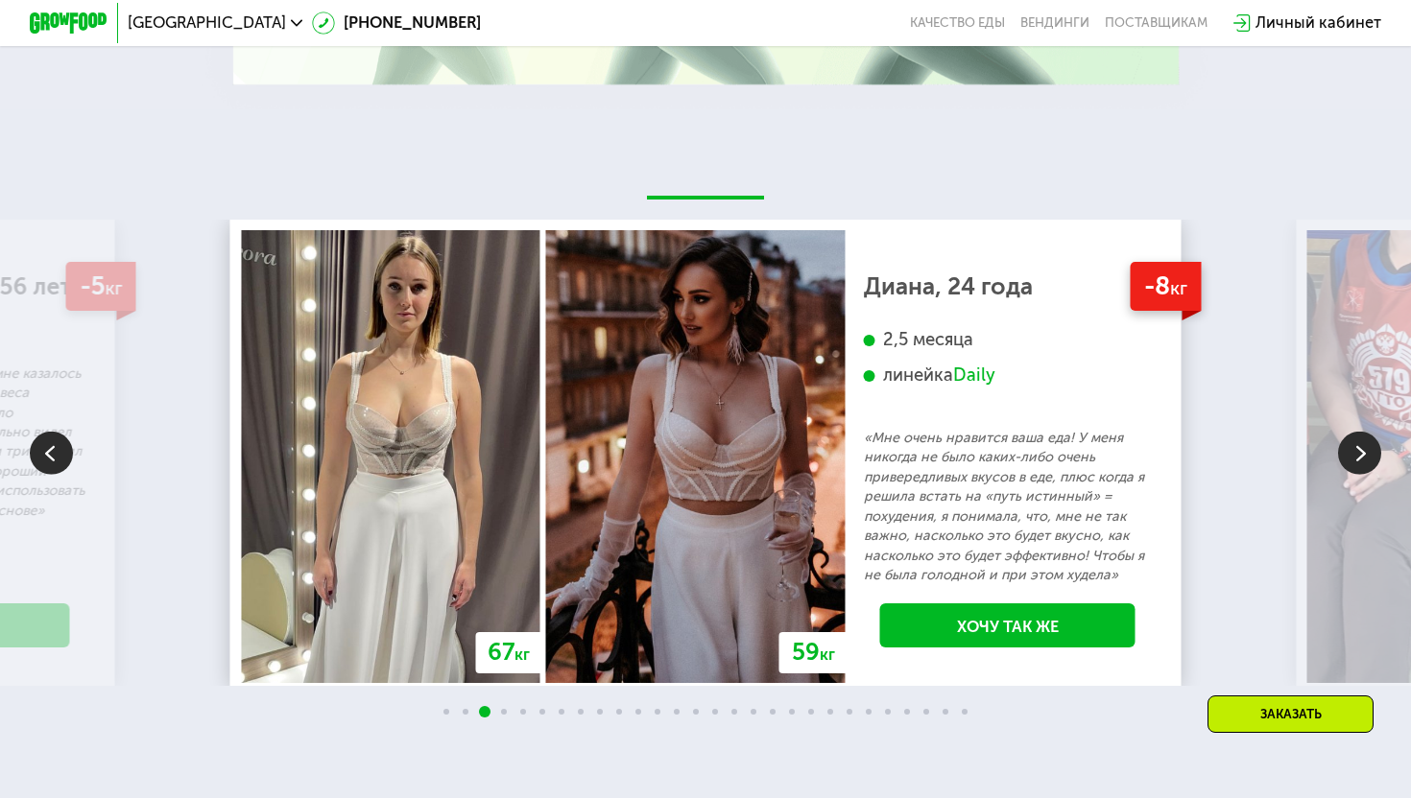
click at [1379, 432] on img at bounding box center [1359, 452] width 43 height 43
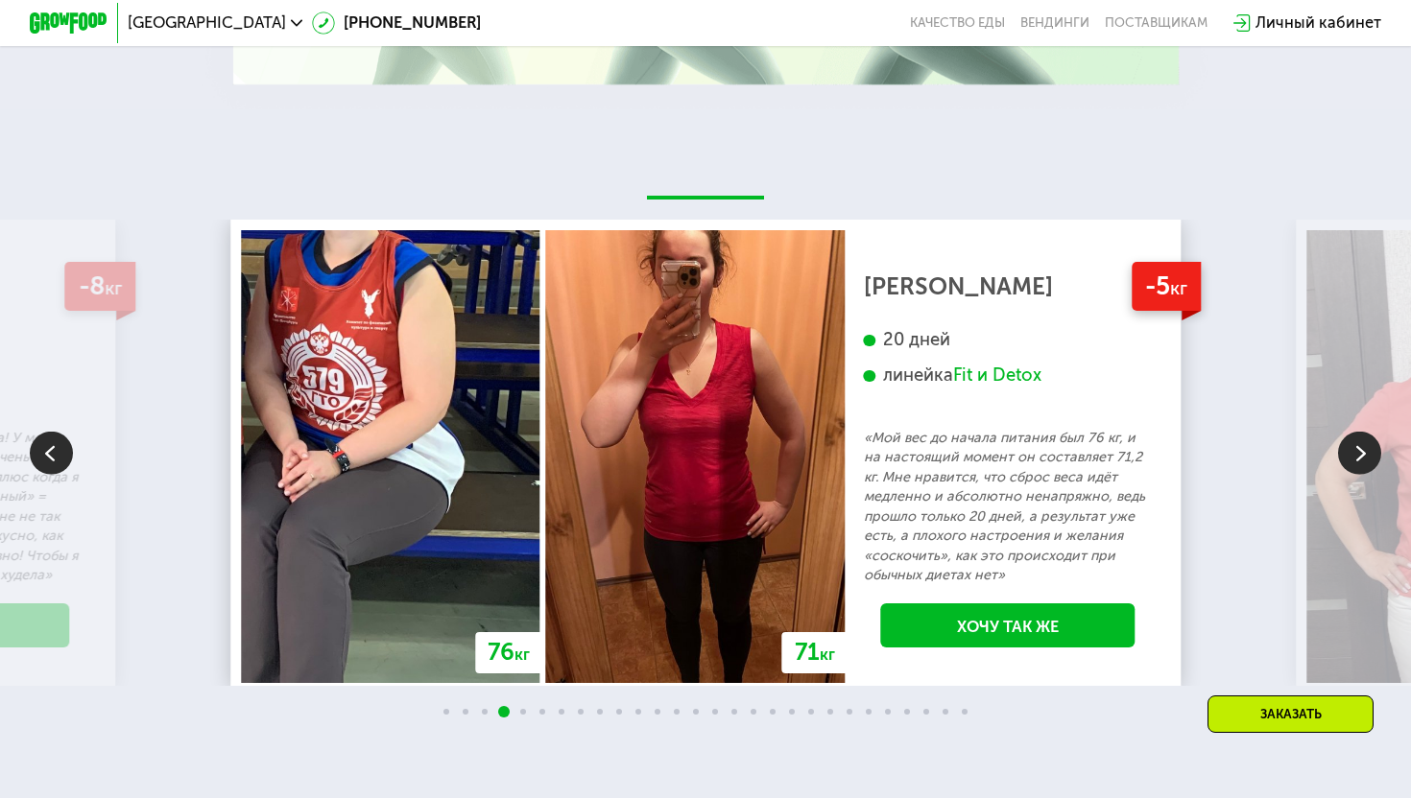
click at [1379, 432] on img at bounding box center [1359, 452] width 43 height 43
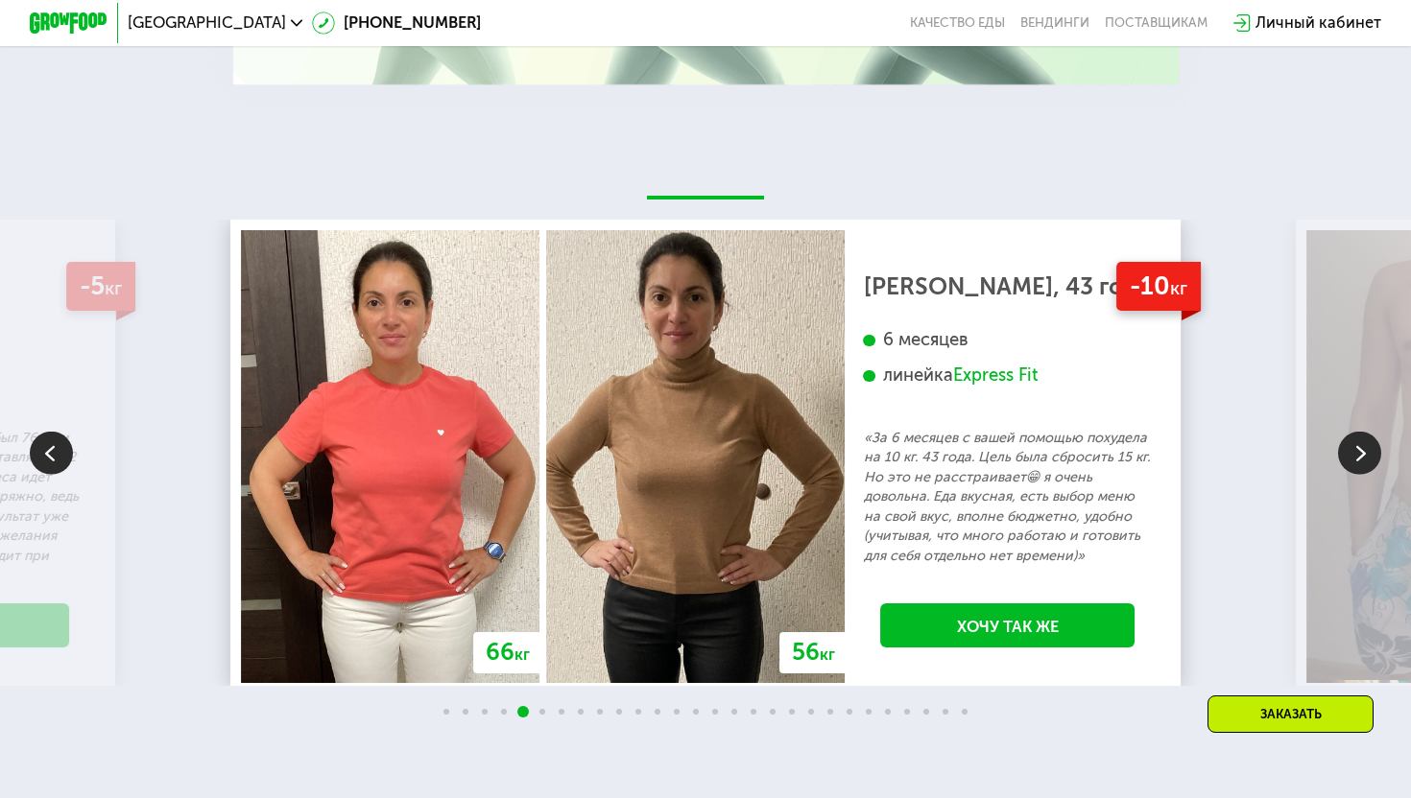
click at [1379, 432] on img at bounding box center [1359, 452] width 43 height 43
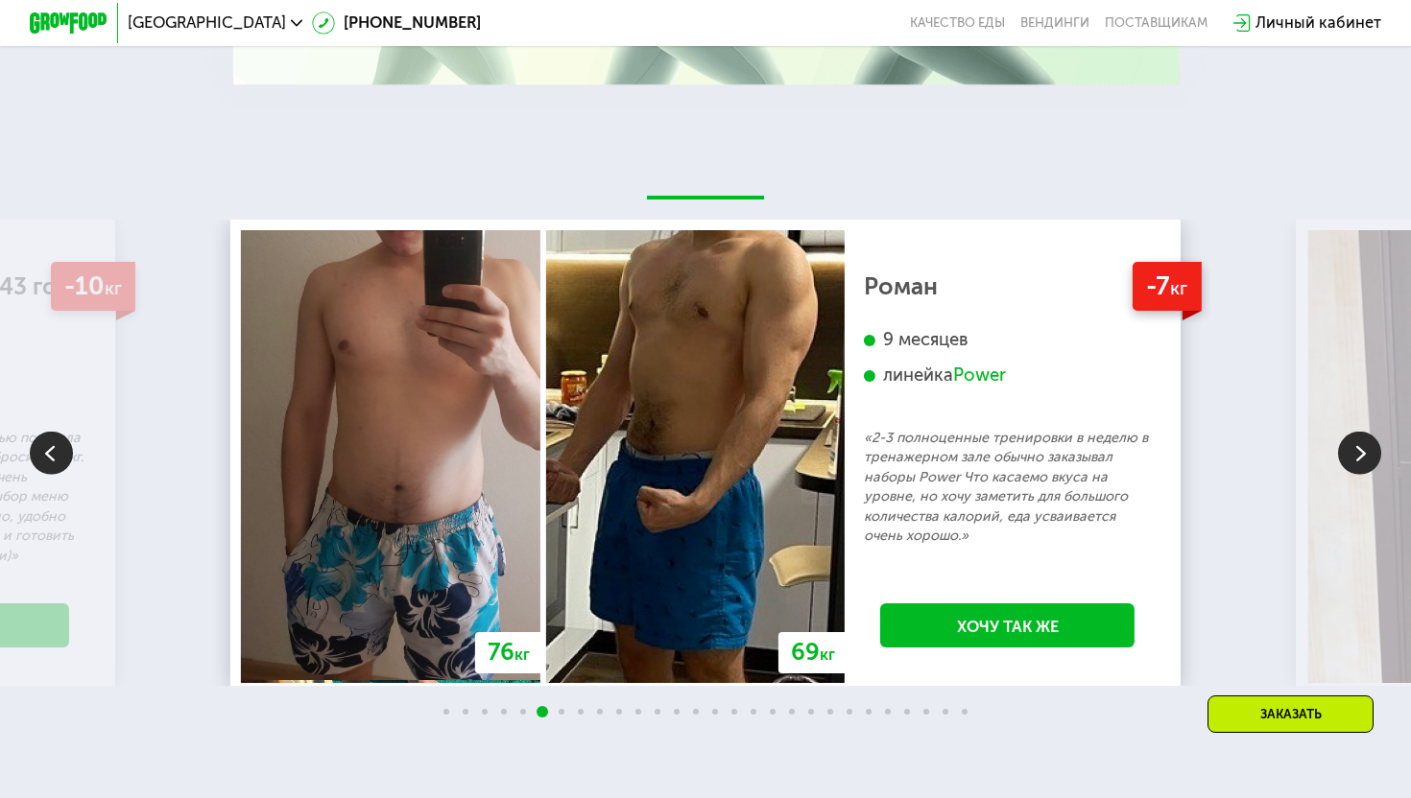
click at [1379, 432] on img at bounding box center [1359, 452] width 43 height 43
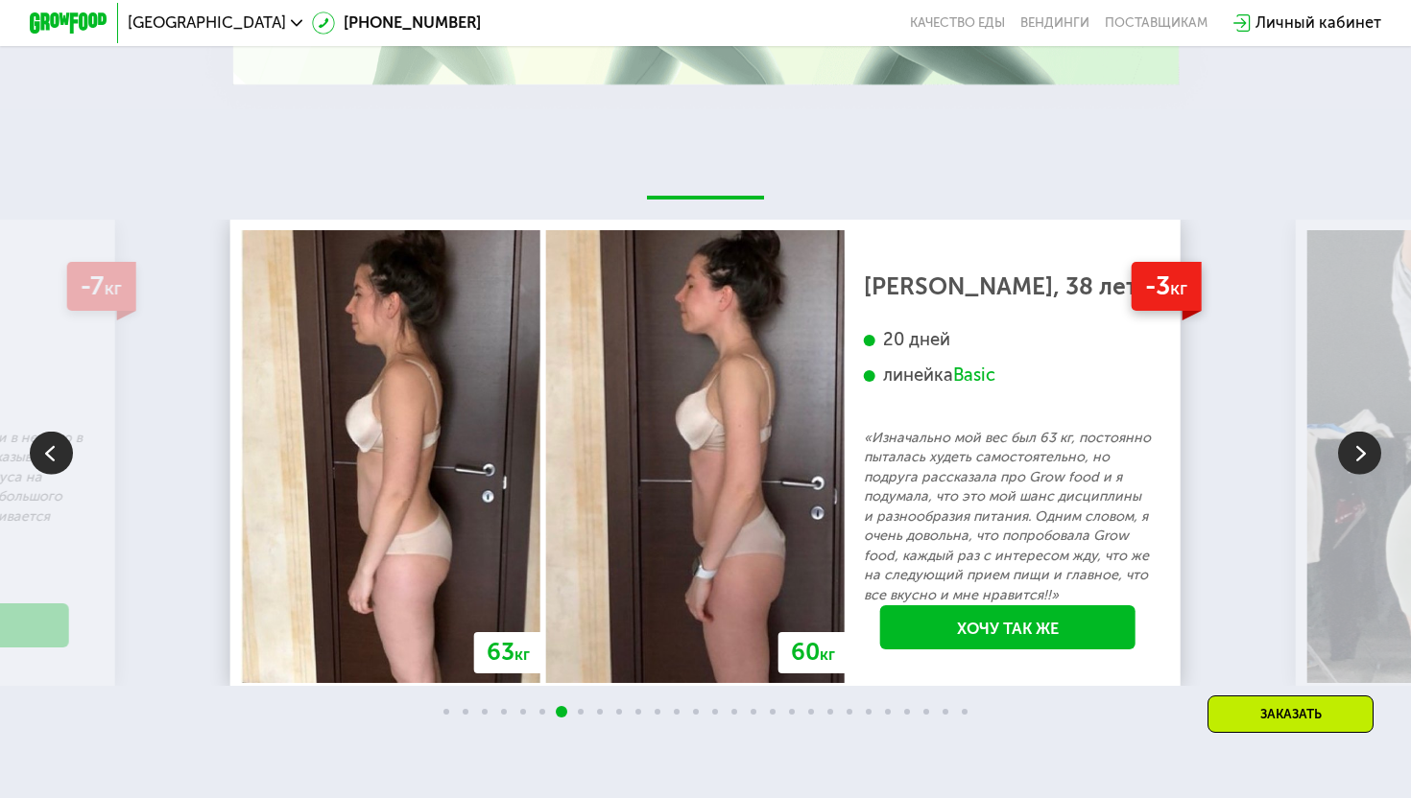
click at [1379, 432] on img at bounding box center [1359, 452] width 43 height 43
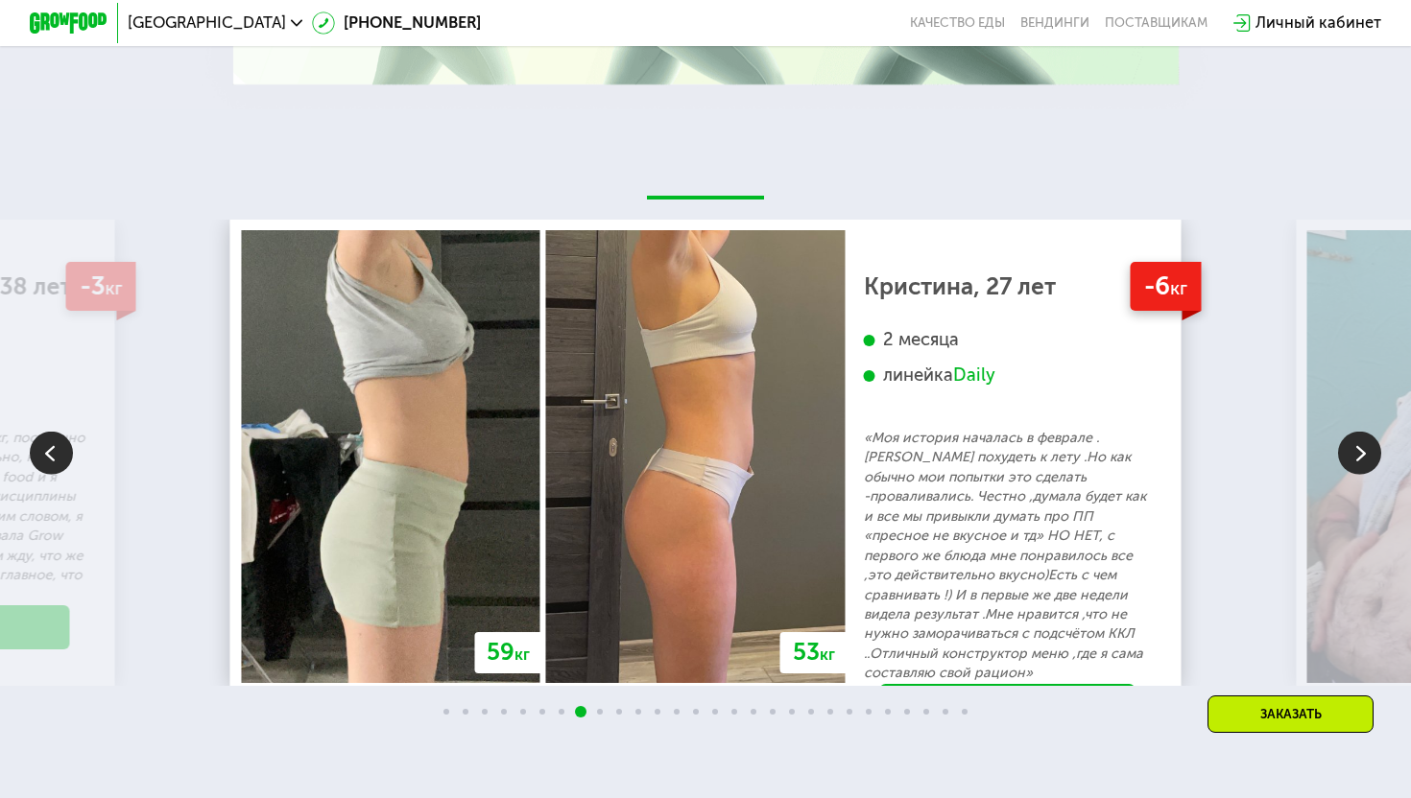
click at [1379, 432] on img at bounding box center [1359, 452] width 43 height 43
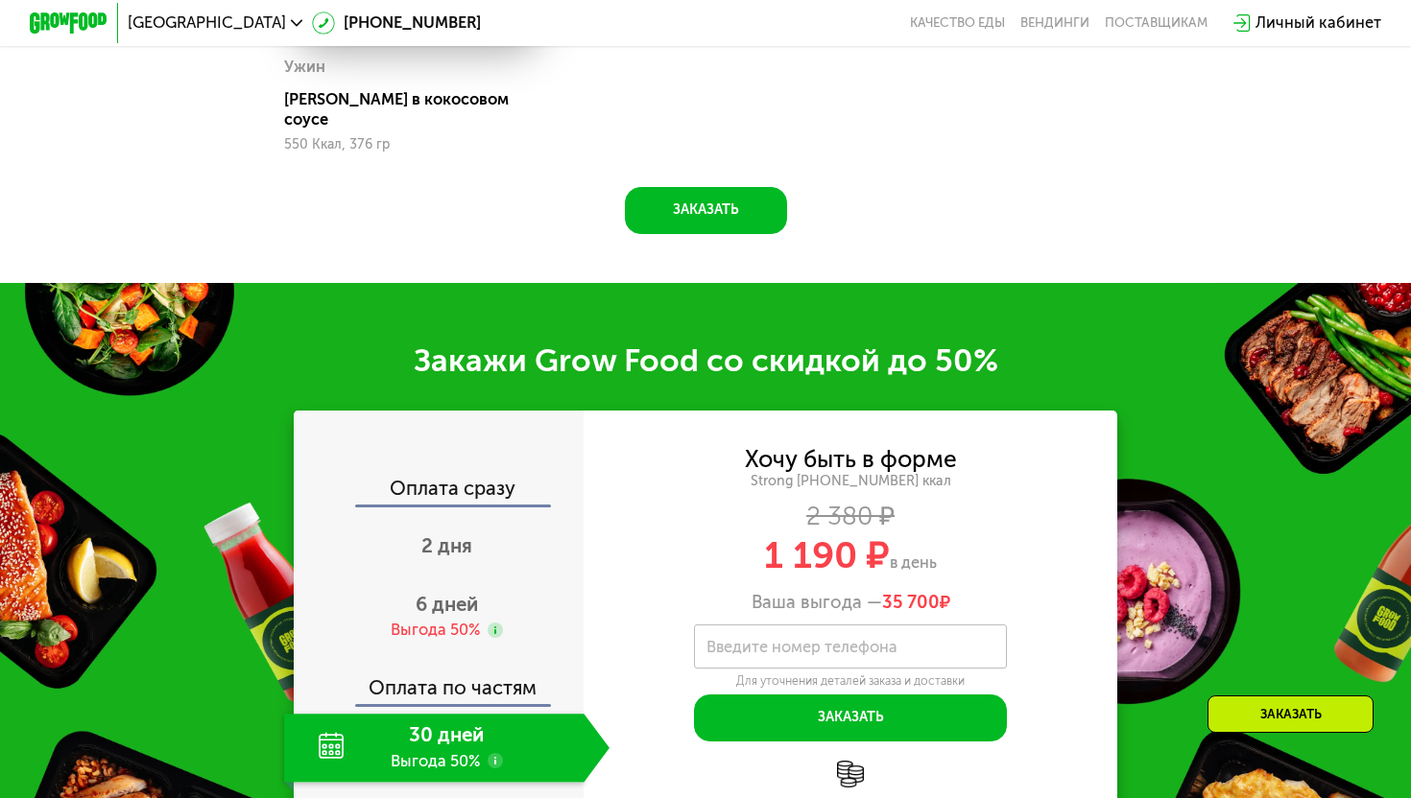
scroll to position [2196, 0]
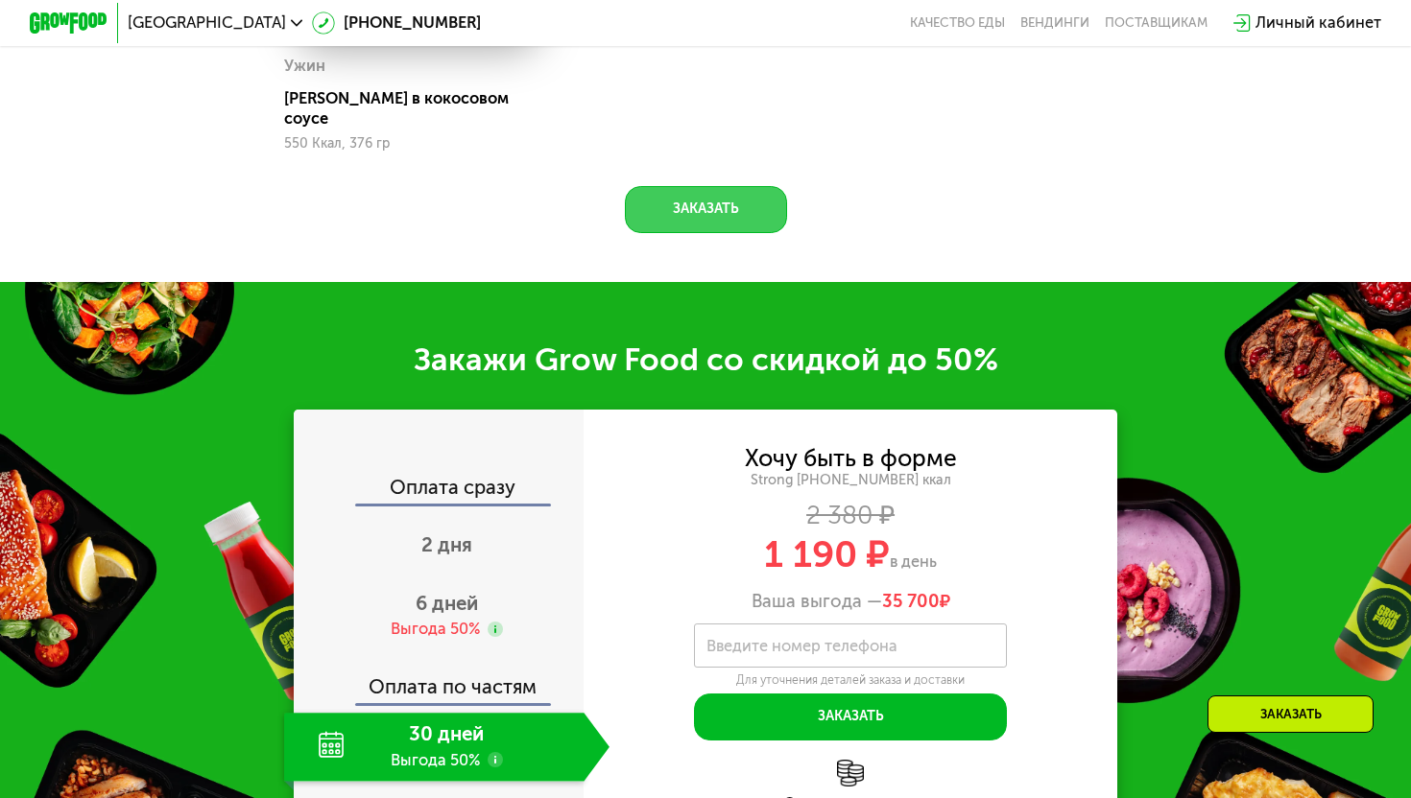
click at [704, 186] on button "Заказать" at bounding box center [706, 209] width 162 height 47
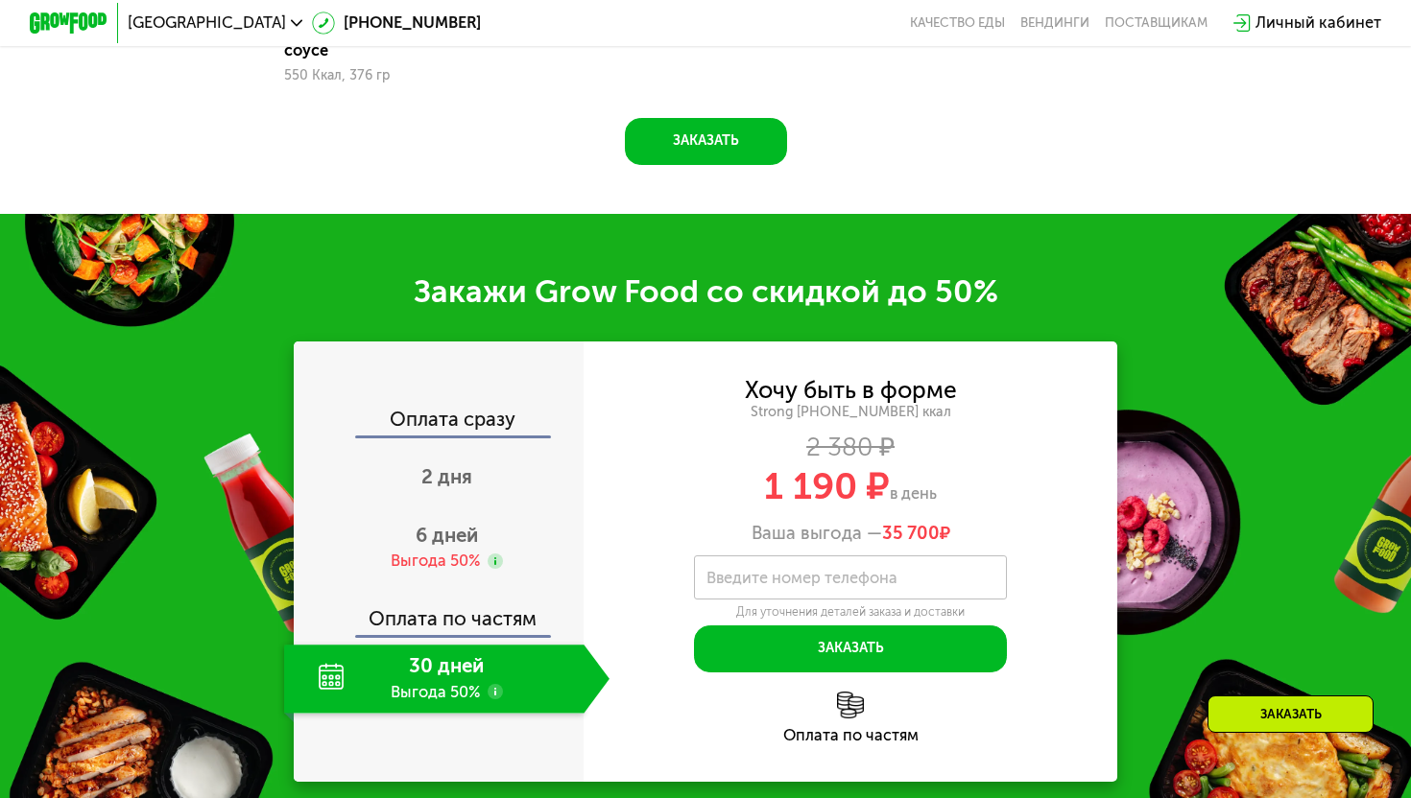
scroll to position [2266, 0]
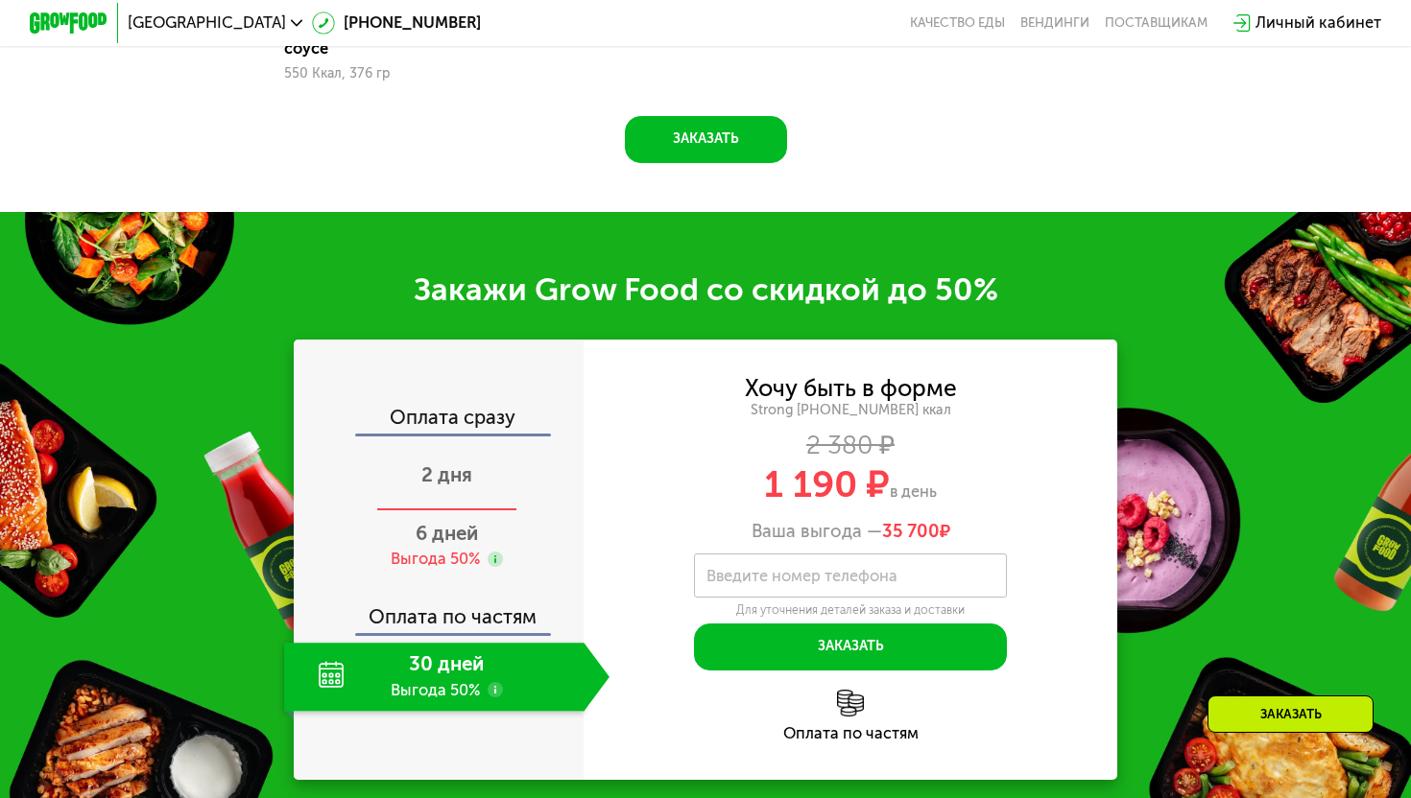
click at [454, 464] on span "2 дня" at bounding box center [446, 475] width 51 height 23
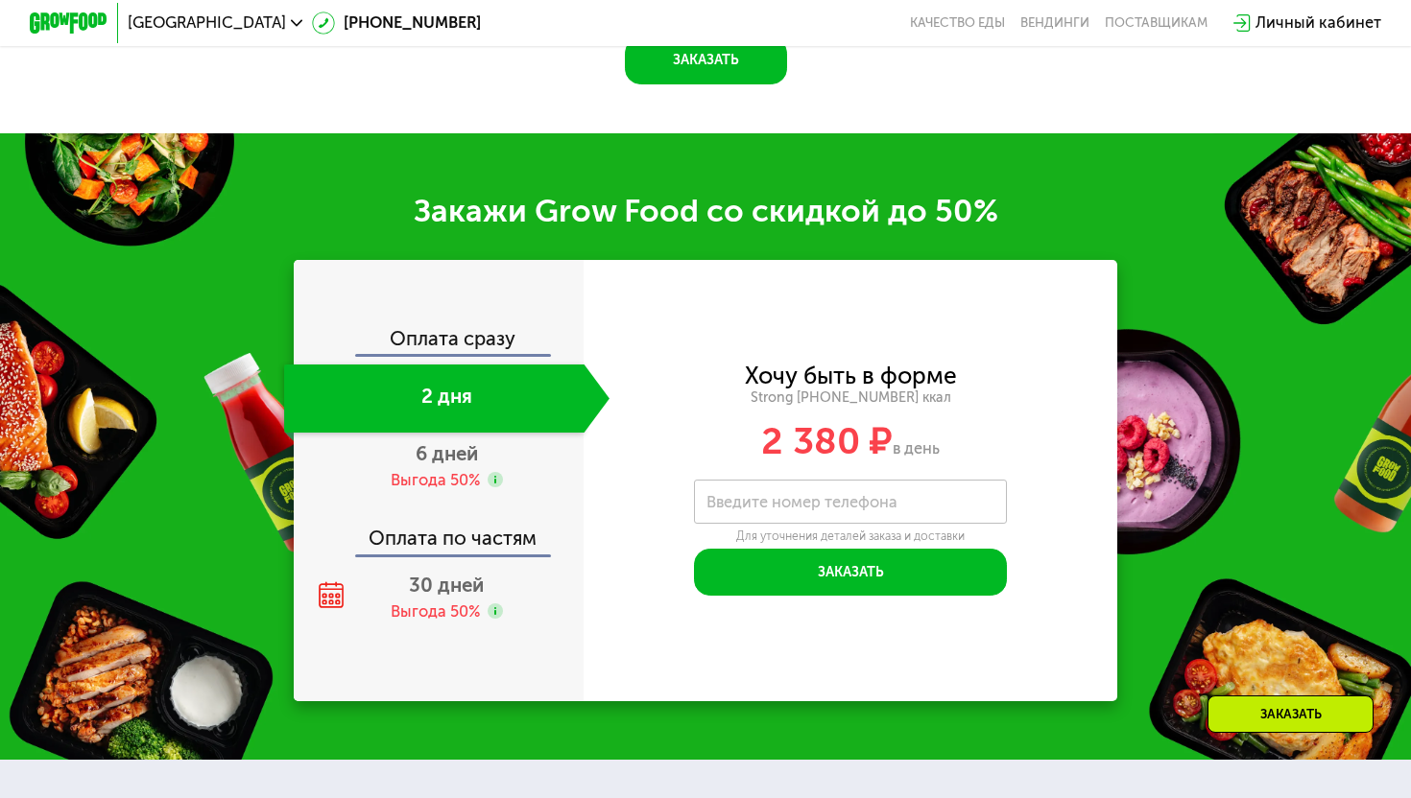
scroll to position [2501, 0]
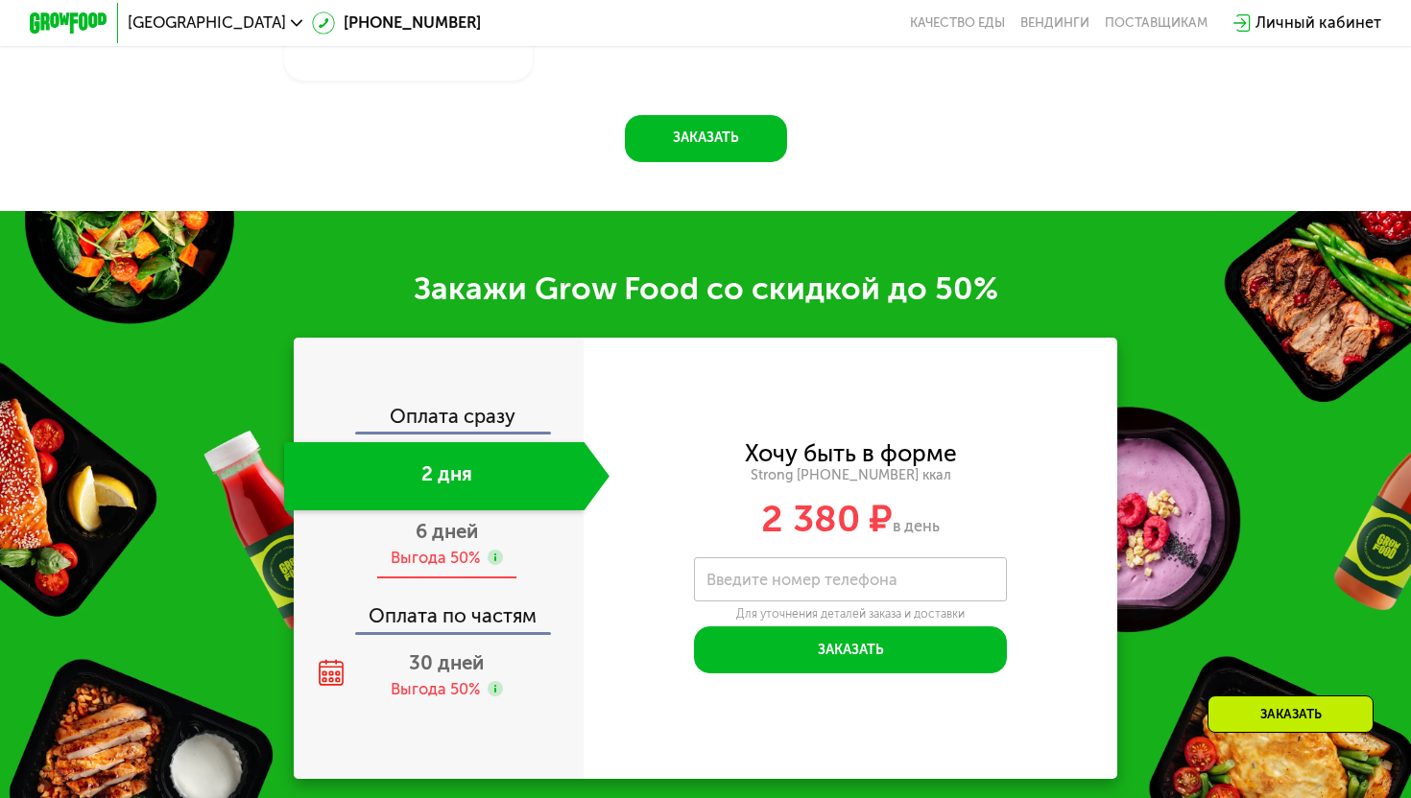
click at [465, 548] on div "Выгода 50%" at bounding box center [435, 559] width 89 height 22
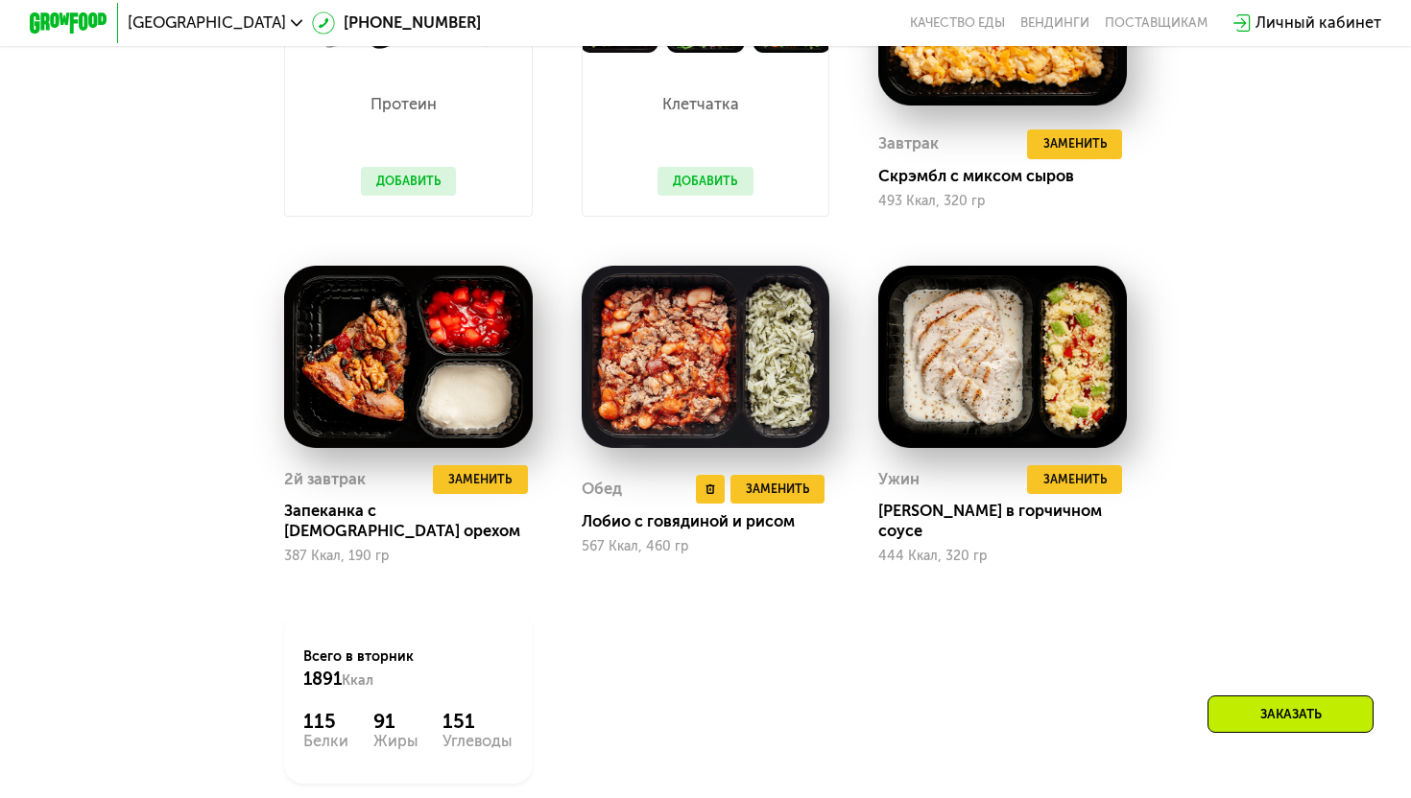
scroll to position [1522, 0]
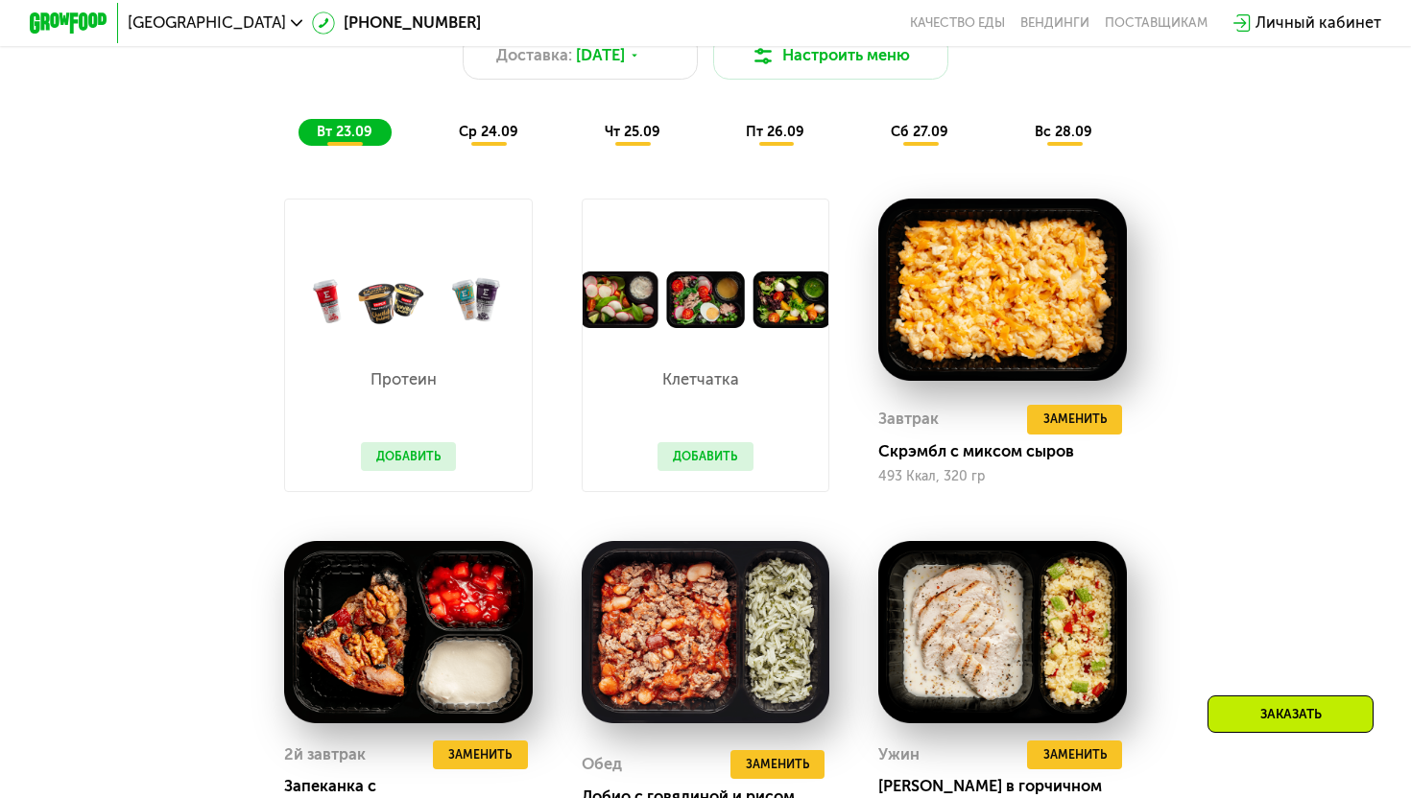
click at [707, 448] on button "Добавить" at bounding box center [705, 457] width 96 height 30
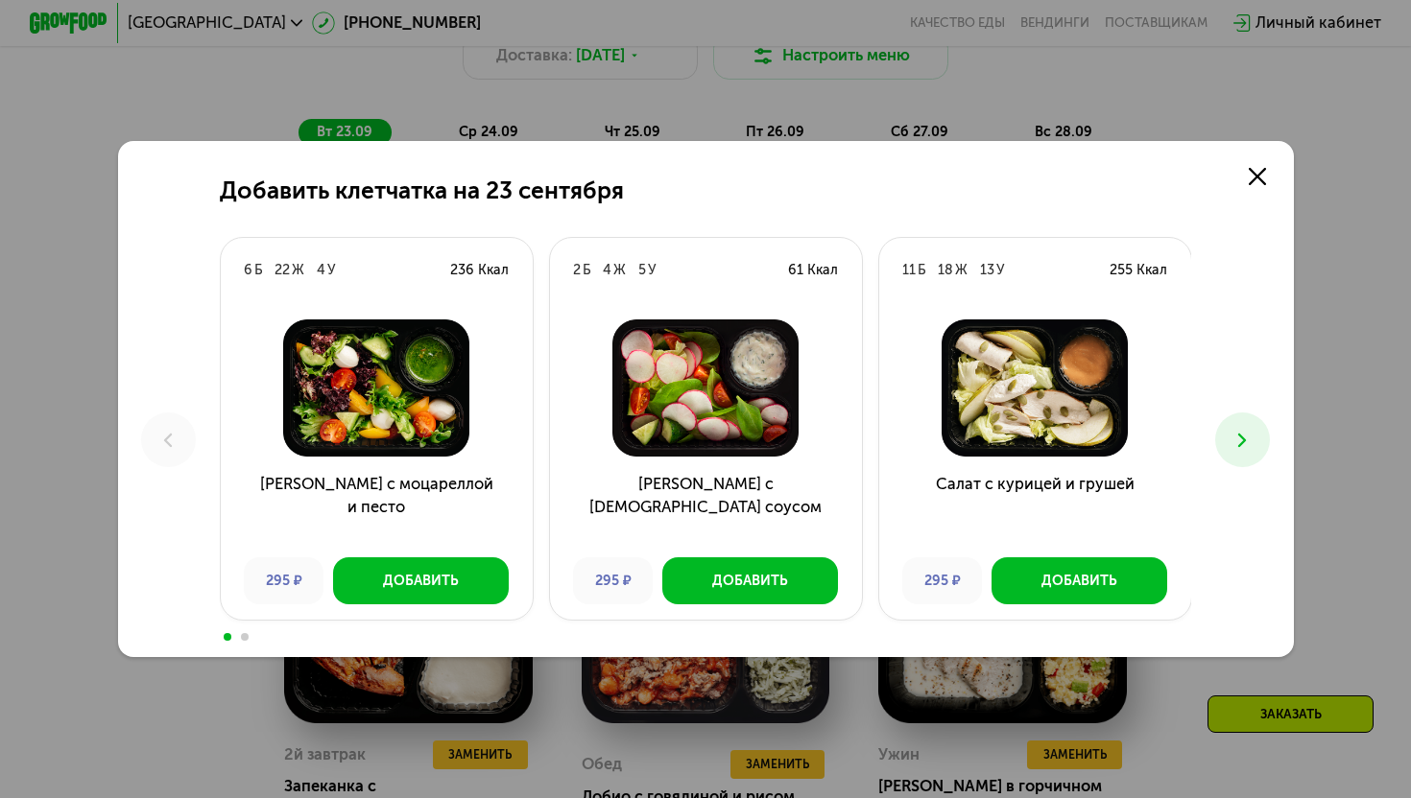
click at [704, 452] on img at bounding box center [705, 388] width 280 height 137
click at [1247, 178] on link at bounding box center [1256, 176] width 39 height 39
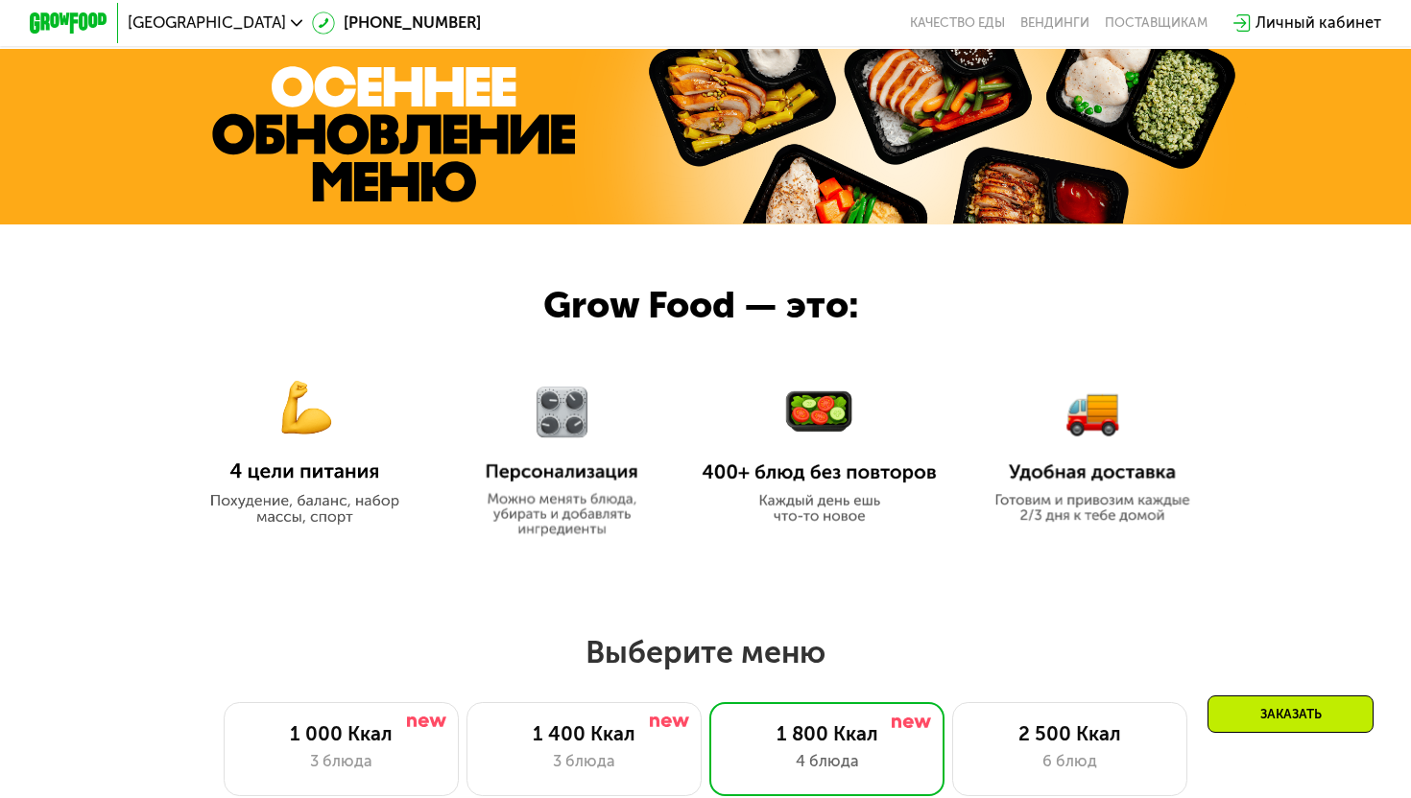
scroll to position [0, 0]
